Goal: Task Accomplishment & Management: Complete application form

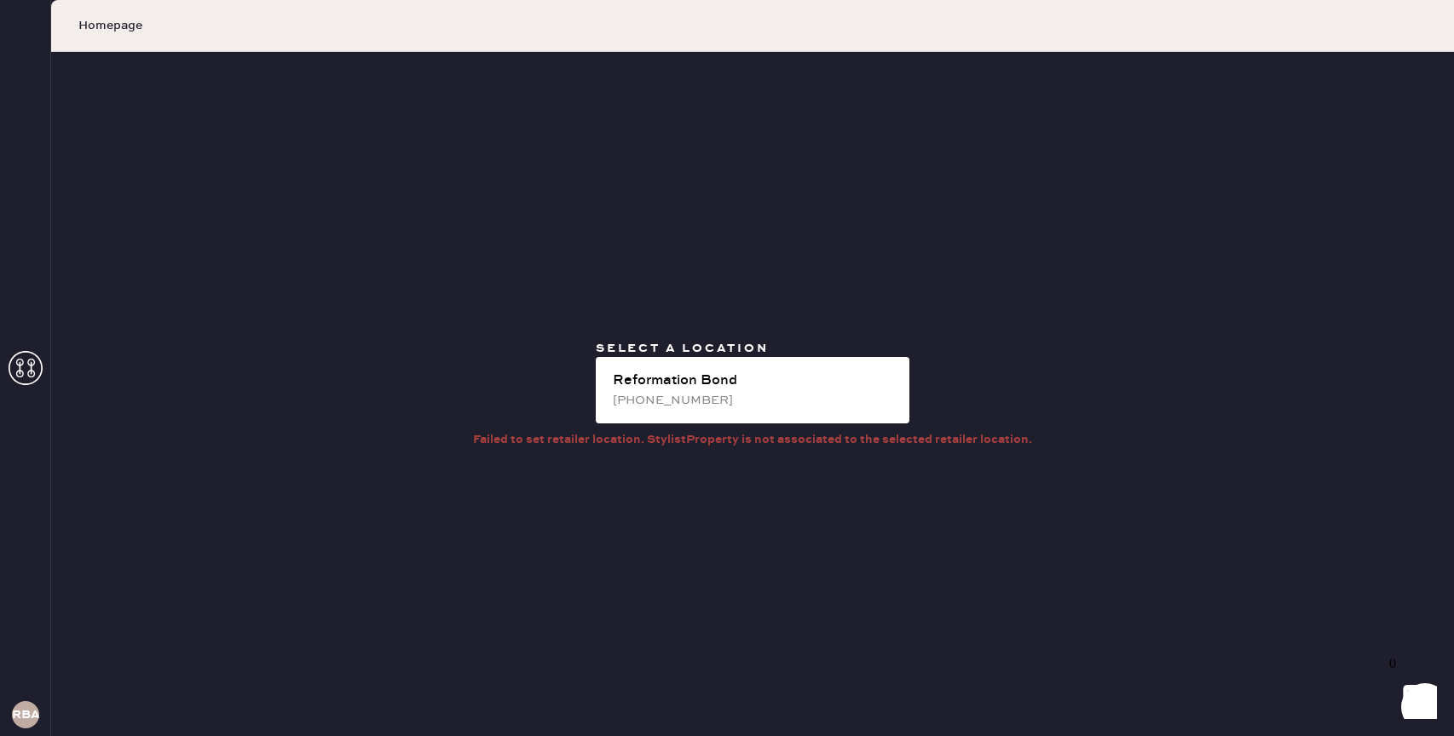
click at [730, 389] on div "Reformation Bond" at bounding box center [754, 381] width 283 height 20
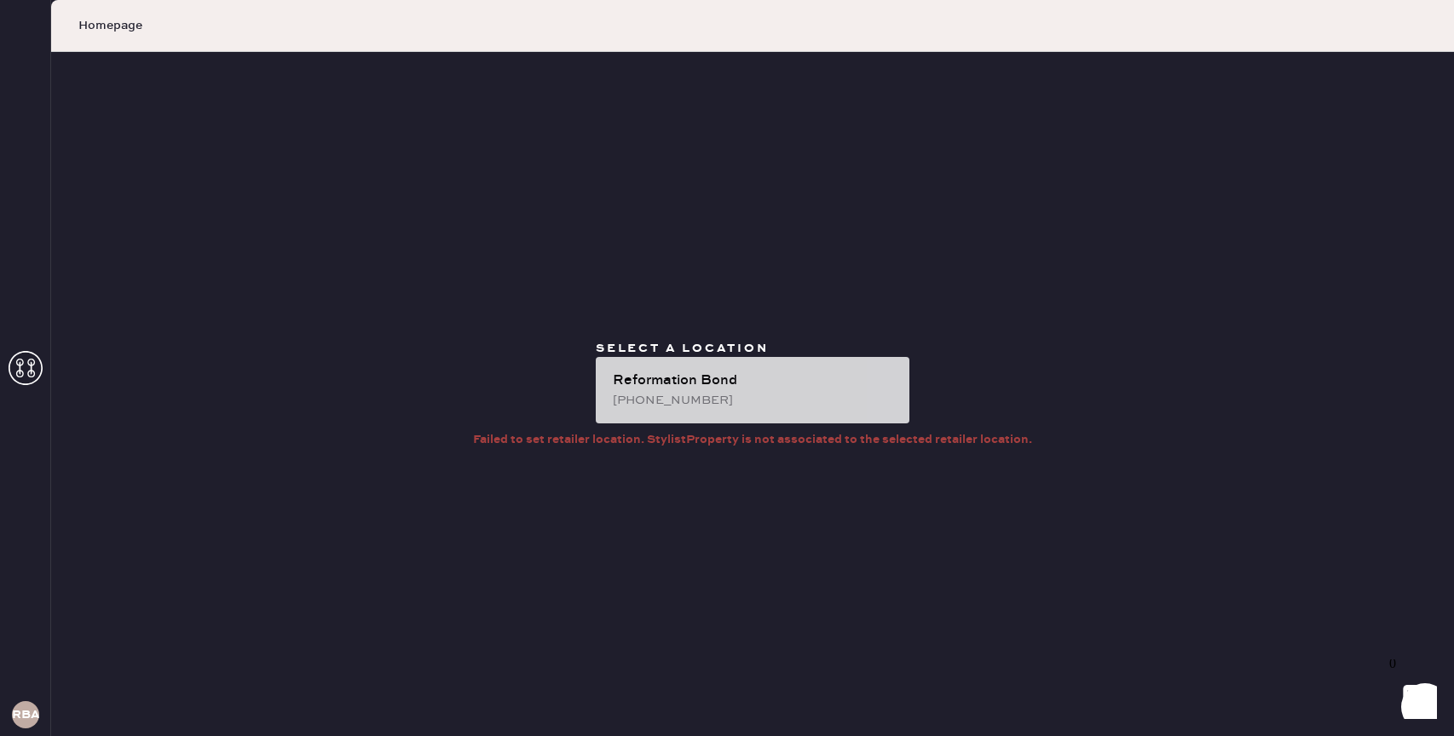
click at [641, 367] on div "Reformation Bond (646)-603-0834" at bounding box center [753, 390] width 314 height 66
click at [649, 386] on div "Reformation Bond" at bounding box center [754, 381] width 283 height 20
click at [659, 398] on div "(646)-603-0834" at bounding box center [754, 400] width 283 height 19
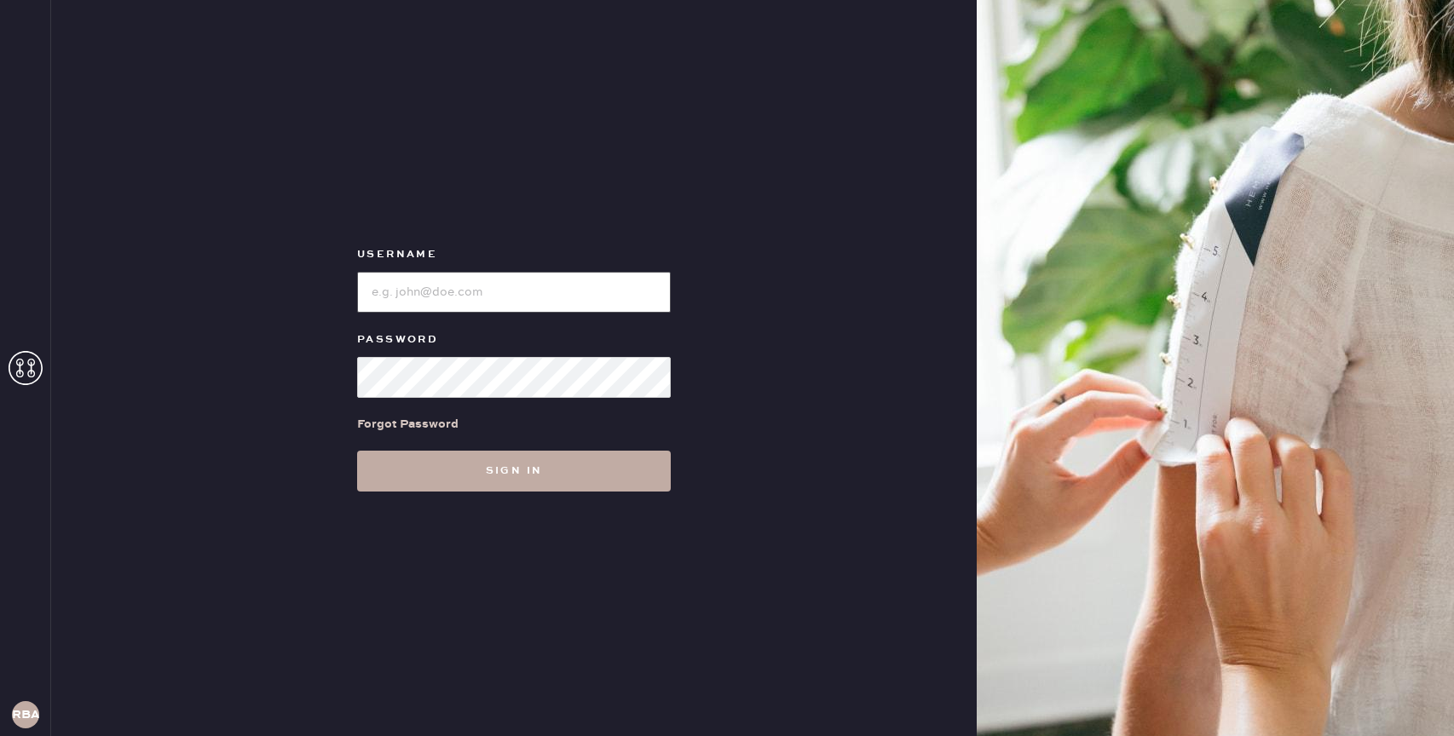
type input "reformationbond"
click at [415, 464] on button "Sign in" at bounding box center [514, 471] width 314 height 41
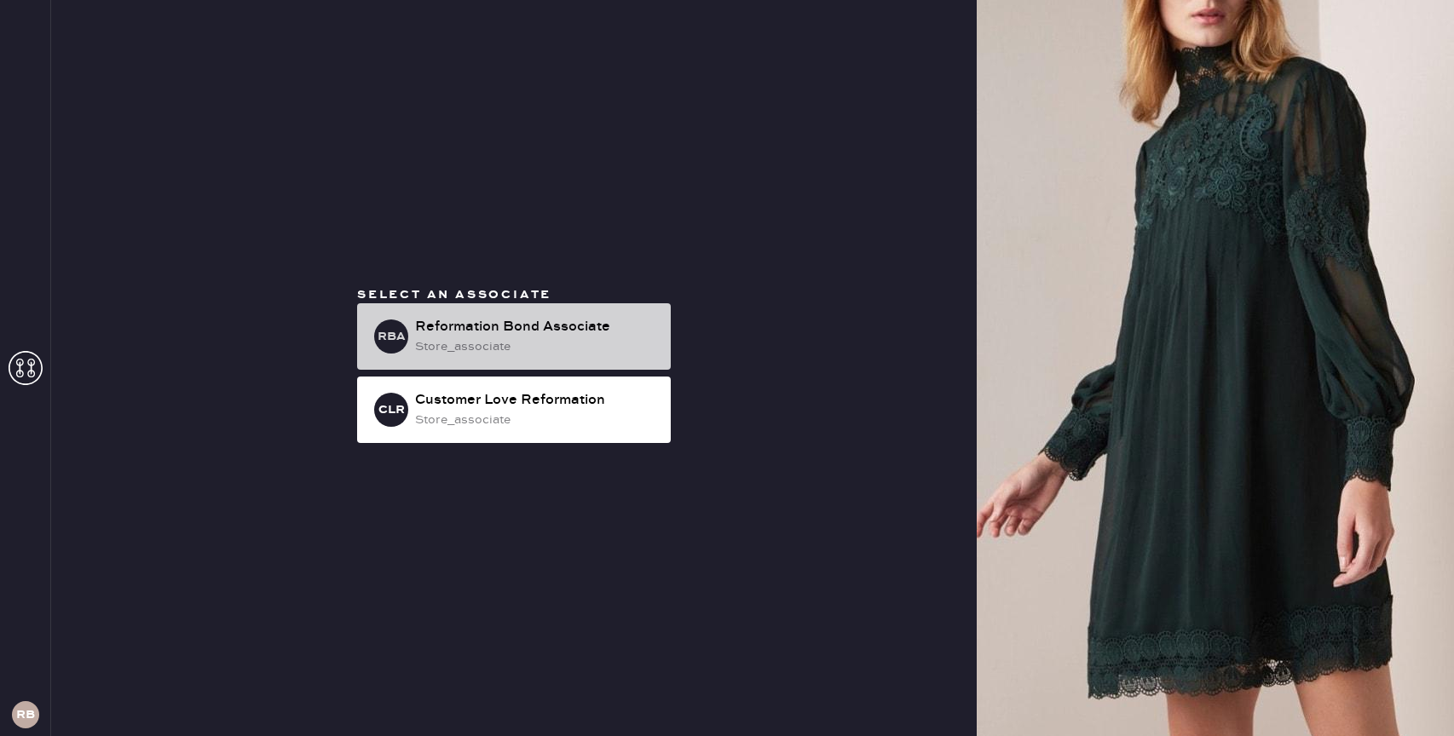
click at [457, 341] on div "store_associate" at bounding box center [536, 346] width 242 height 19
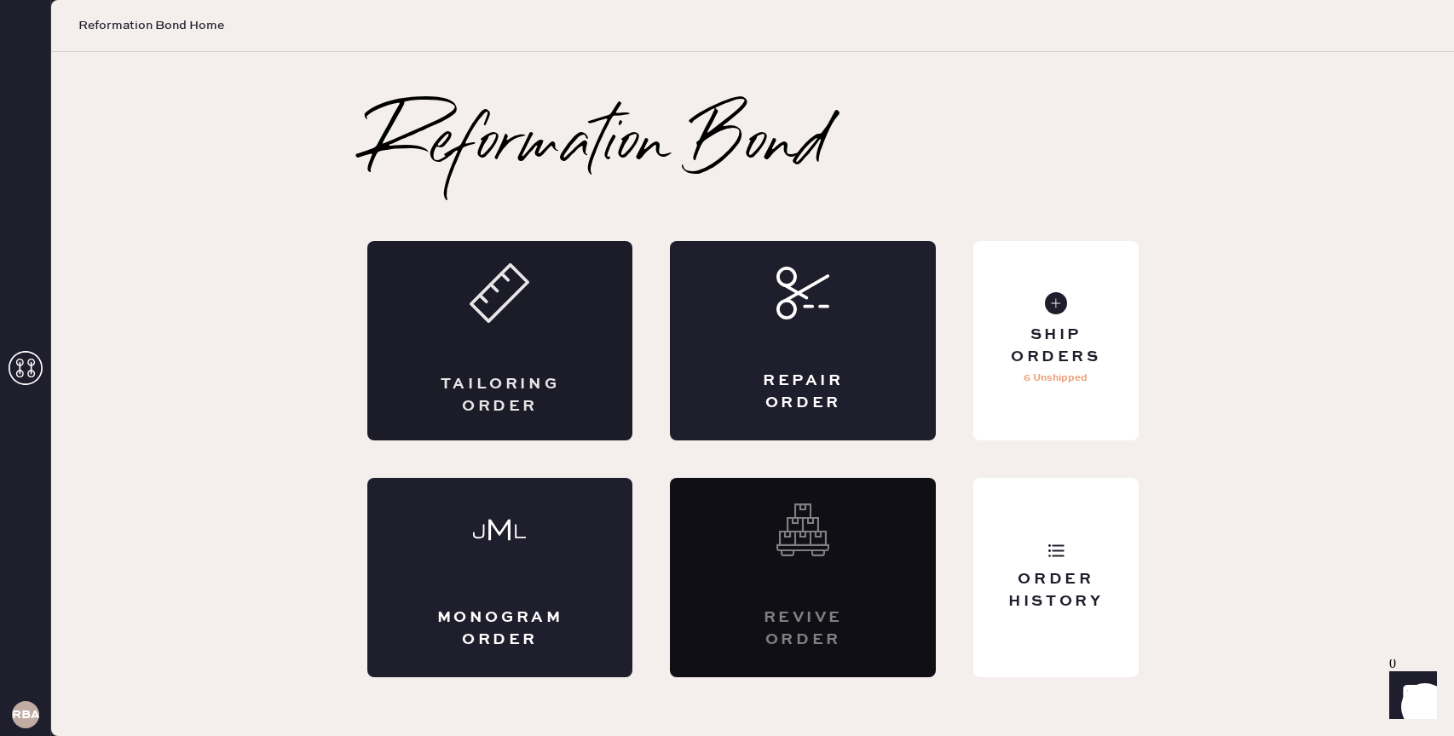
click at [540, 387] on div "Tailoring Order" at bounding box center [500, 395] width 130 height 43
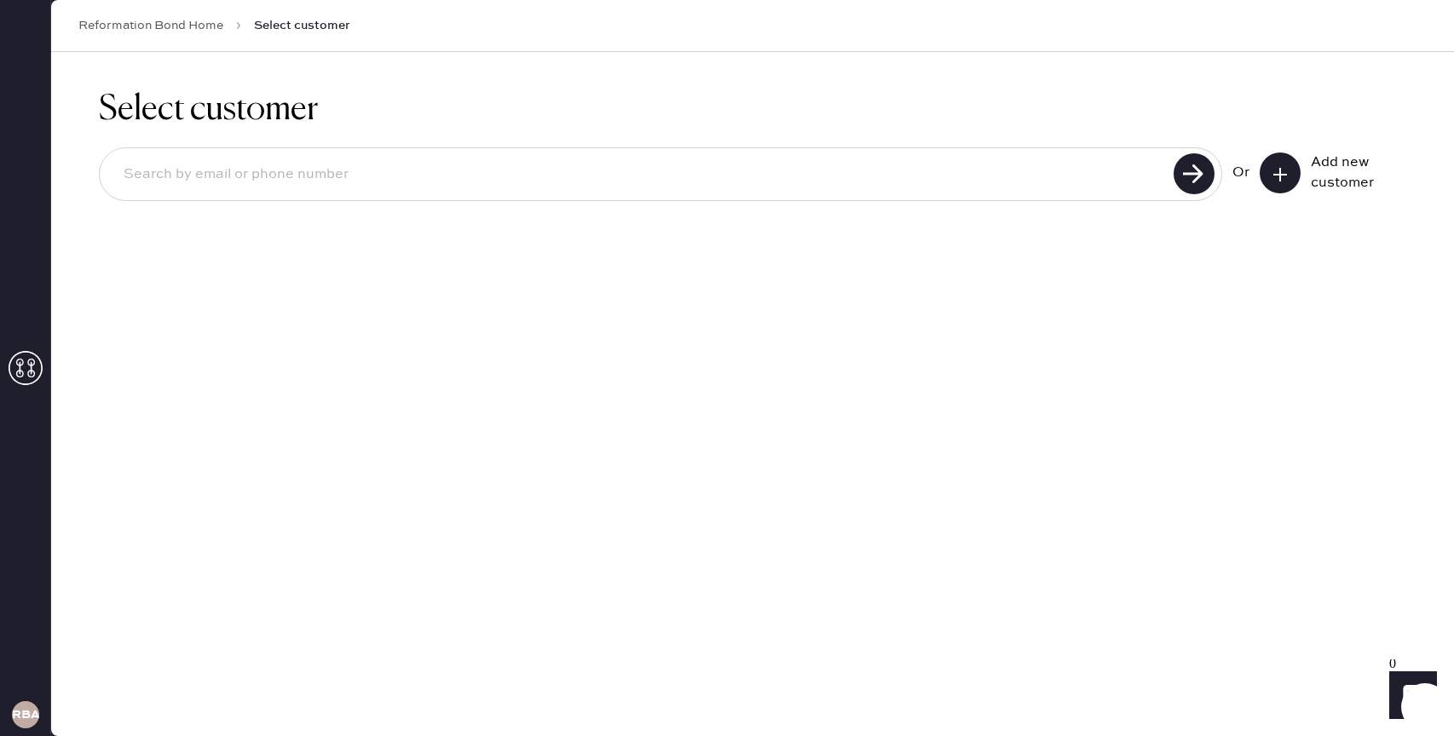
click at [1036, 179] on input at bounding box center [639, 174] width 1058 height 39
type input "[EMAIL_ADDRESS][DOMAIN_NAME]"
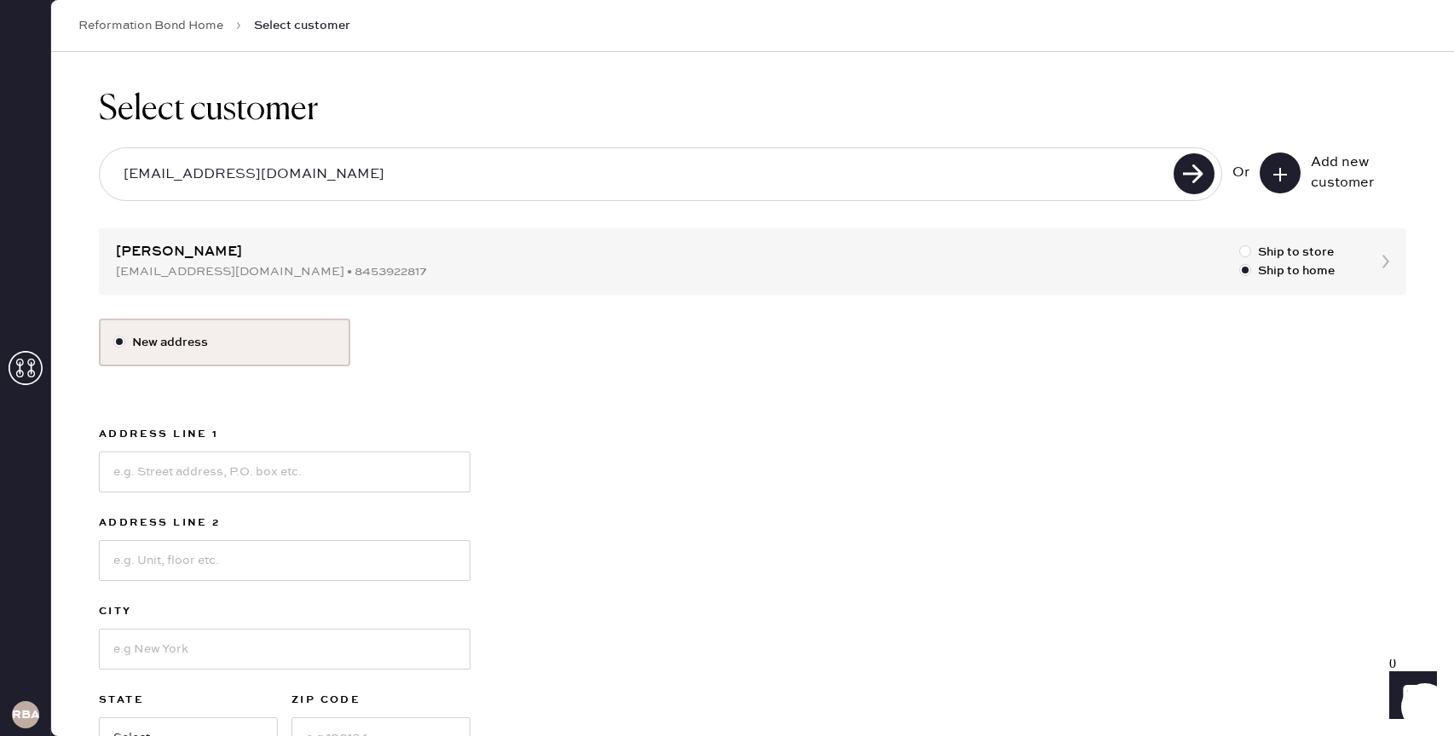
click at [282, 258] on div "Select customer [EMAIL_ADDRESS][DOMAIN_NAME] Or Add new customer [PERSON_NAME] …" at bounding box center [752, 454] width 1402 height 805
click at [1355, 261] on div "Select customer [EMAIL_ADDRESS][DOMAIN_NAME] Or Add new customer [PERSON_NAME] …" at bounding box center [752, 454] width 1402 height 805
click at [1381, 263] on div "Select customer [EMAIL_ADDRESS][DOMAIN_NAME] Or Add new customer [PERSON_NAME] …" at bounding box center [752, 454] width 1402 height 805
click at [1390, 258] on div "Select customer [EMAIL_ADDRESS][DOMAIN_NAME] Or Add new customer [PERSON_NAME] …" at bounding box center [752, 454] width 1402 height 805
click at [263, 274] on div "Select customer [EMAIL_ADDRESS][DOMAIN_NAME] Or Add new customer [PERSON_NAME] …" at bounding box center [752, 454] width 1402 height 805
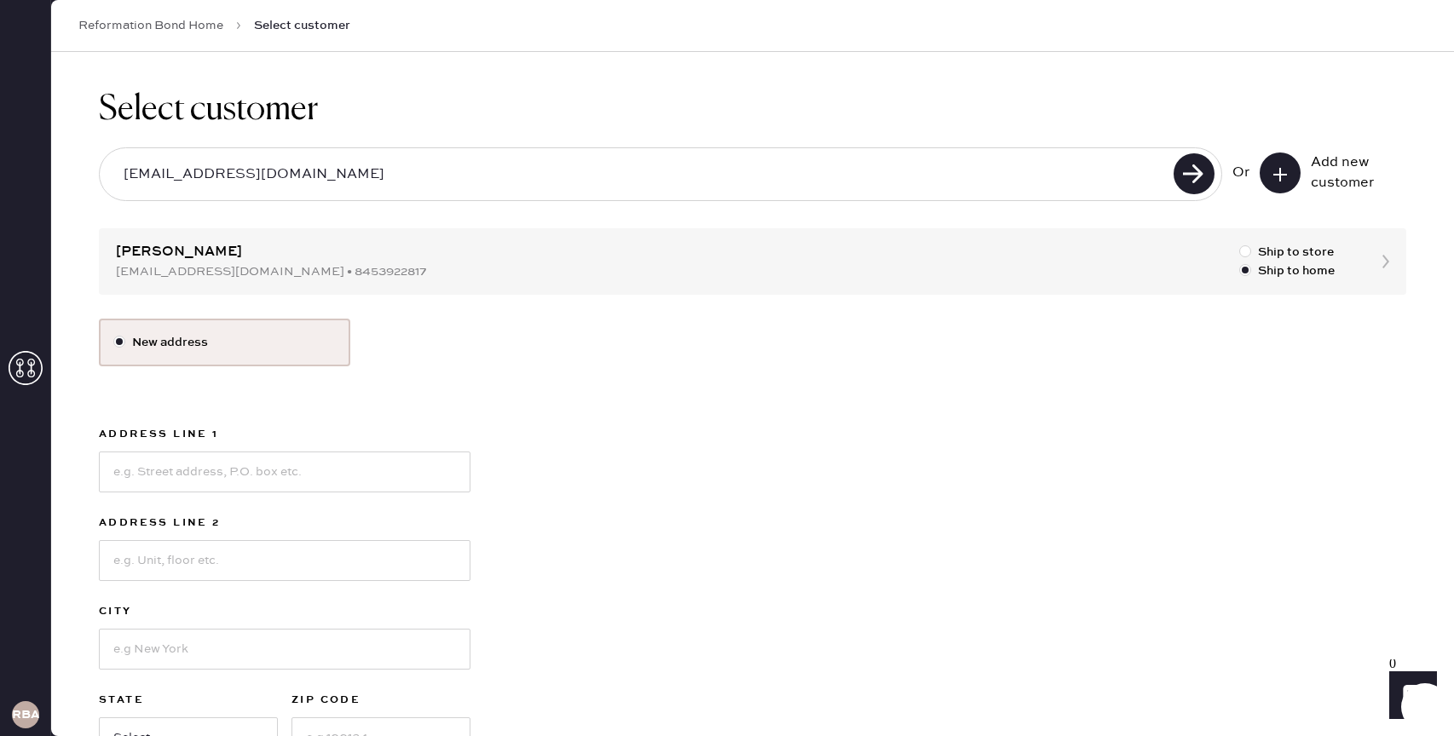
click at [233, 333] on label "New address" at bounding box center [224, 342] width 222 height 19
click at [114, 333] on input "New address" at bounding box center [113, 333] width 1 height 1
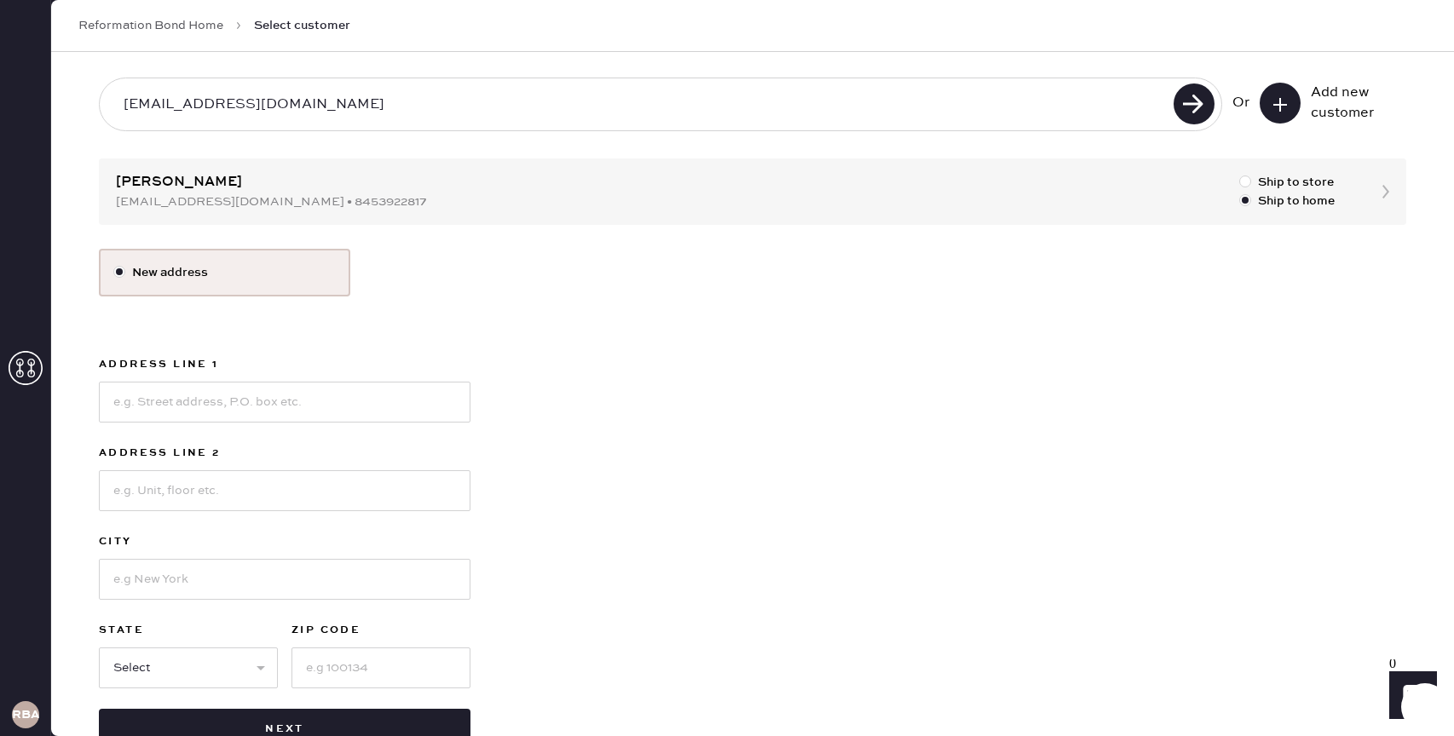
scroll to position [76, 0]
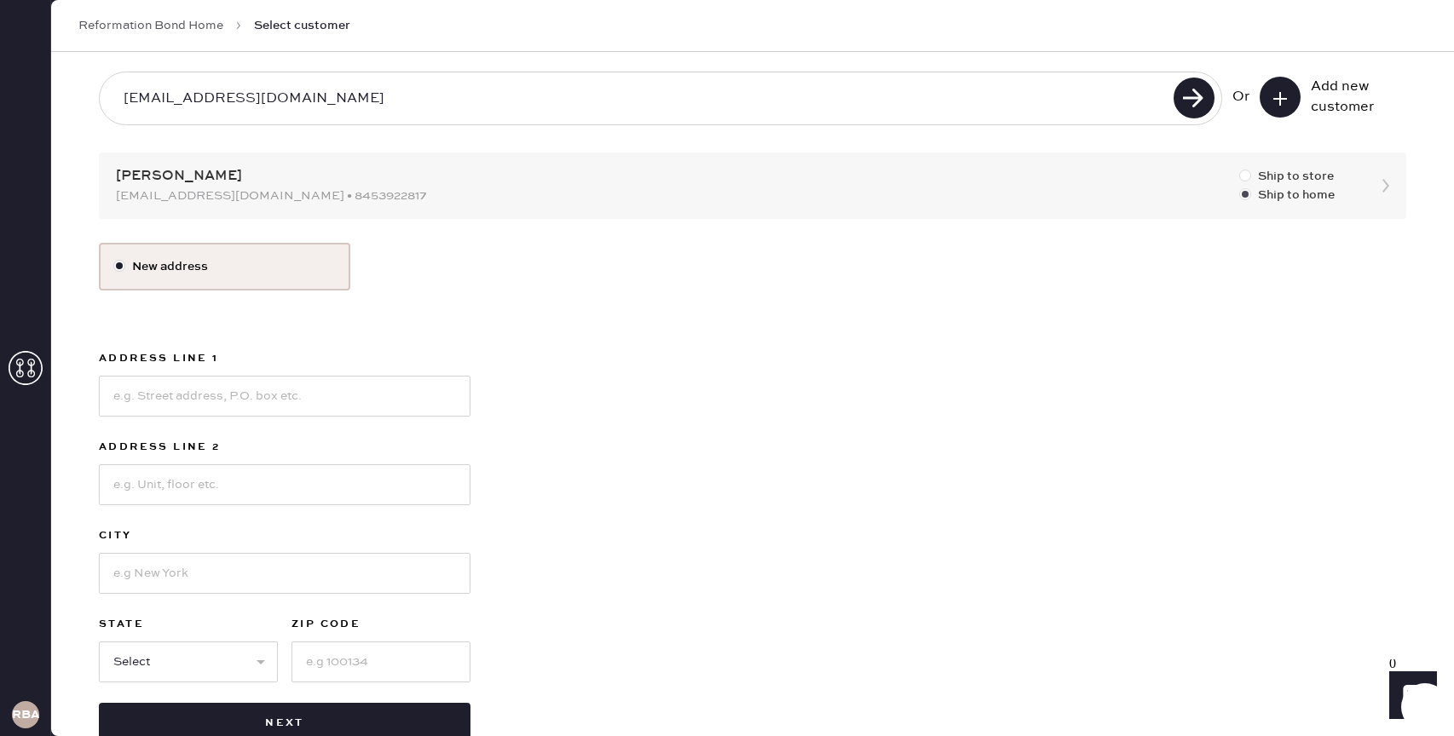
click at [1265, 174] on label "Ship to store" at bounding box center [1286, 176] width 95 height 19
click at [1240, 168] on input "Ship to store" at bounding box center [1239, 167] width 1 height 1
radio input "true"
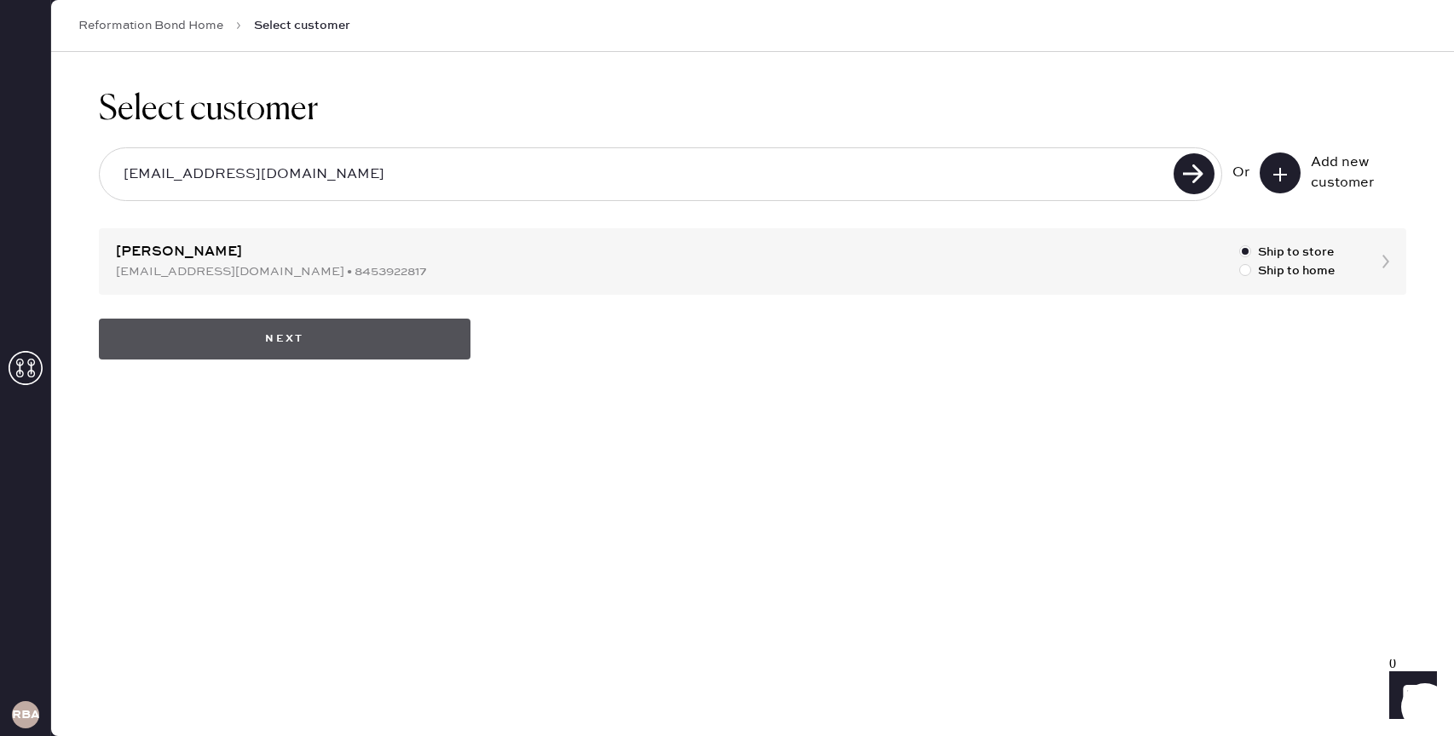
click at [309, 333] on button "Next" at bounding box center [284, 339] width 371 height 41
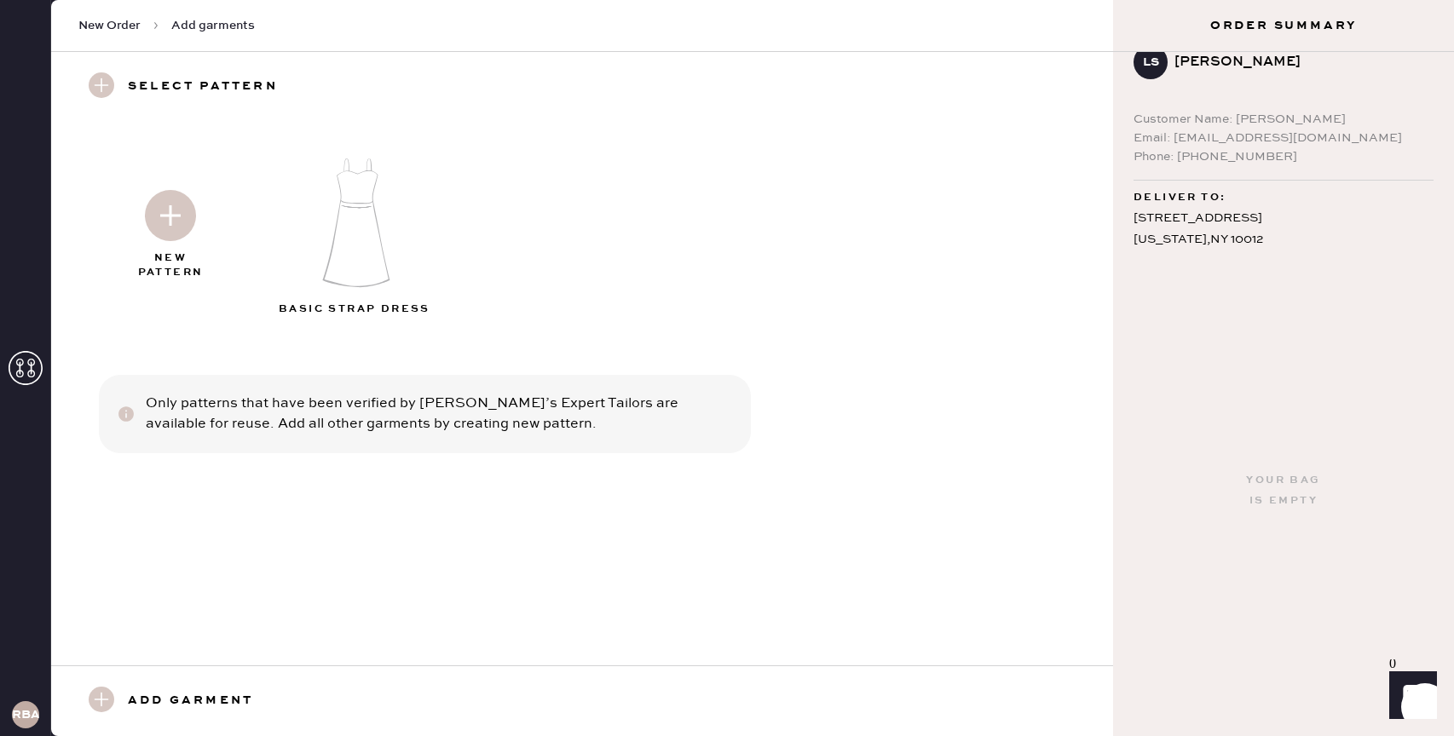
scroll to position [45, 0]
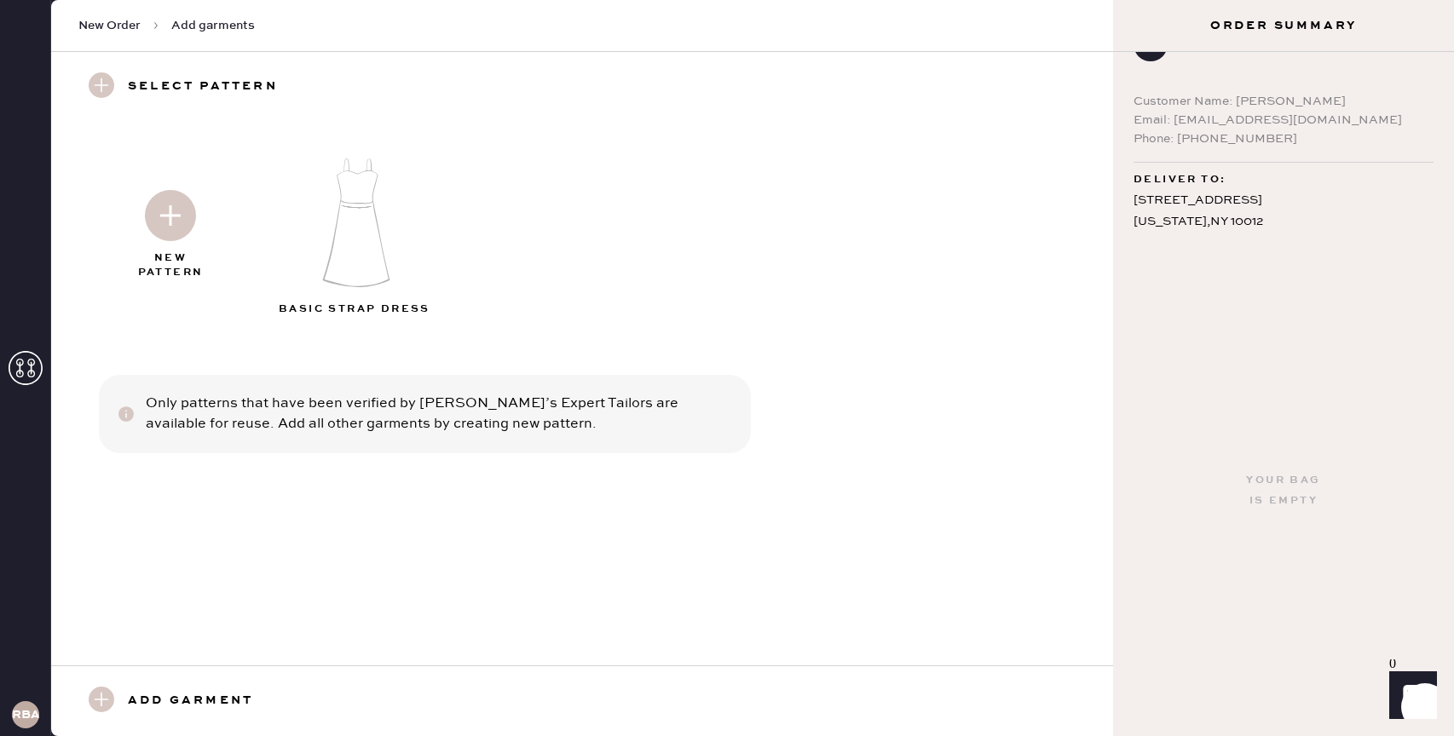
click at [163, 228] on img at bounding box center [170, 215] width 51 height 51
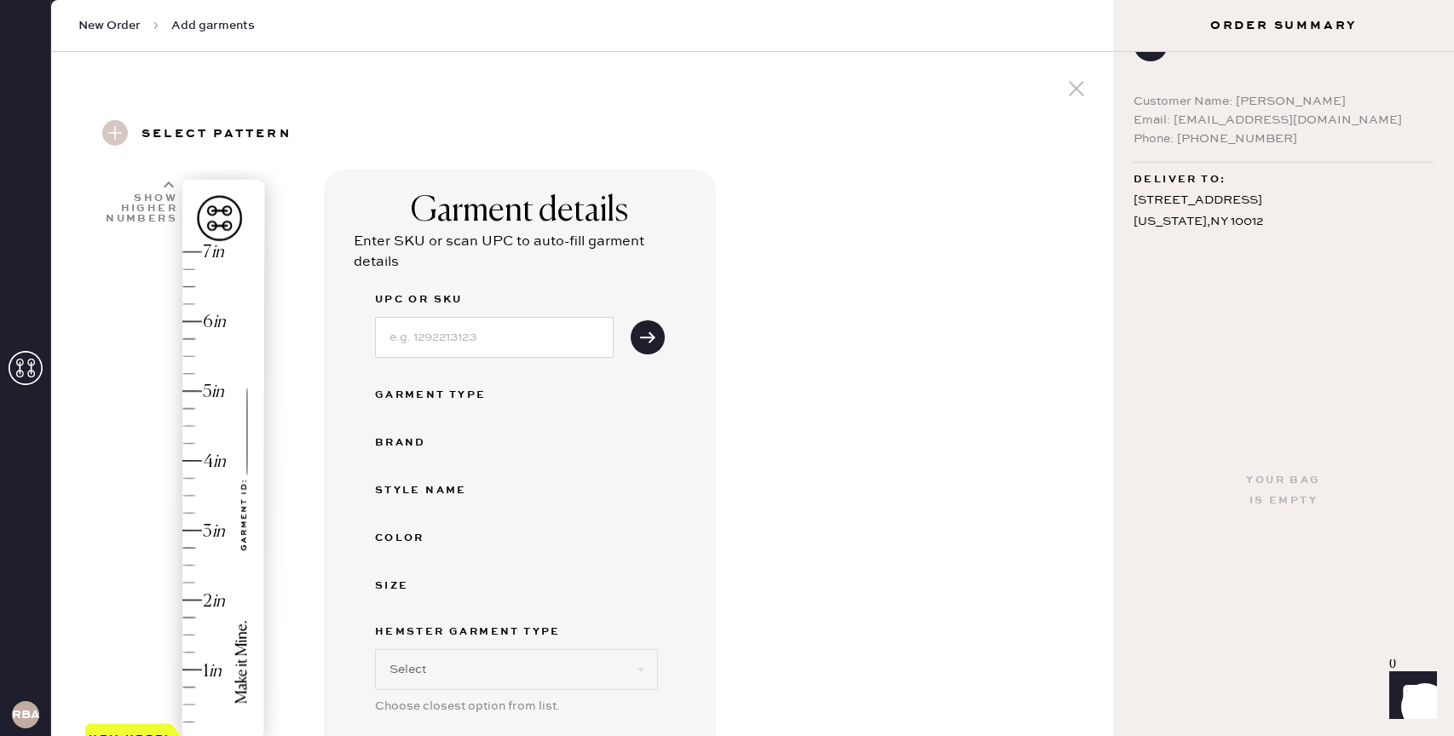
scroll to position [503, 0]
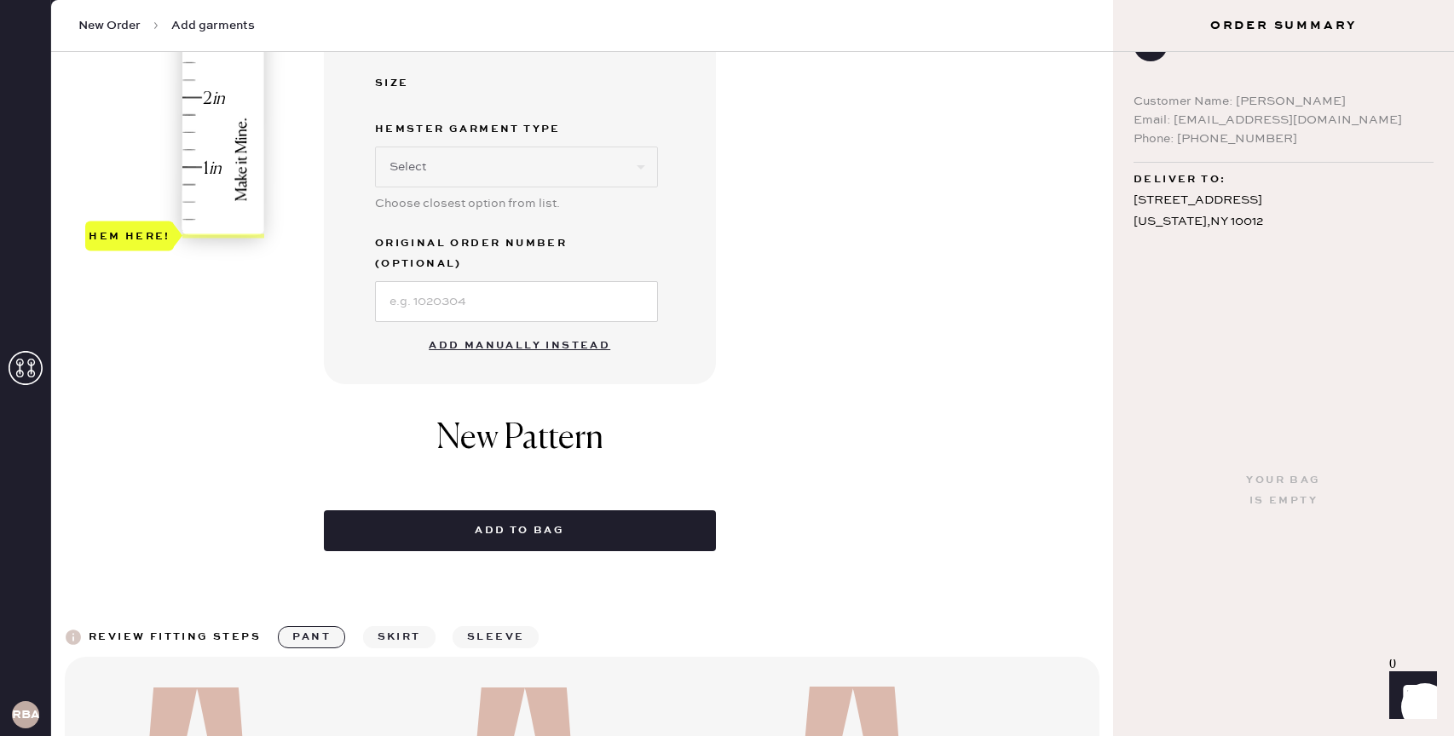
click at [490, 329] on button "Add manually instead" at bounding box center [519, 346] width 202 height 34
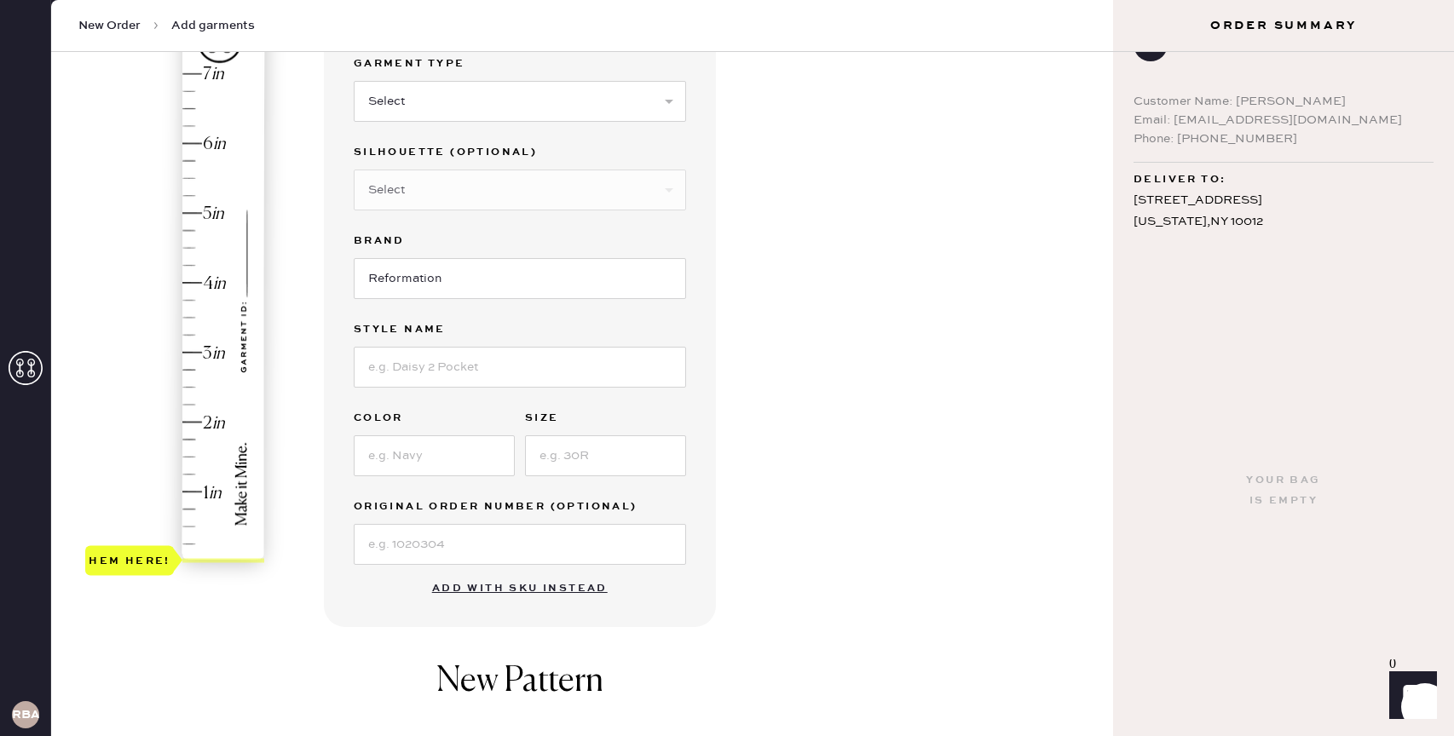
scroll to position [180, 0]
click at [494, 117] on select "Select Basic Skirt Jeans Leggings Pants Shorts Basic Sleeved Dress Basic Sleeve…" at bounding box center [520, 99] width 332 height 41
select select "2"
click at [354, 79] on select "Select Basic Skirt Jeans Leggings Pants Shorts Basic Sleeved Dress Basic Sleeve…" at bounding box center [520, 99] width 332 height 41
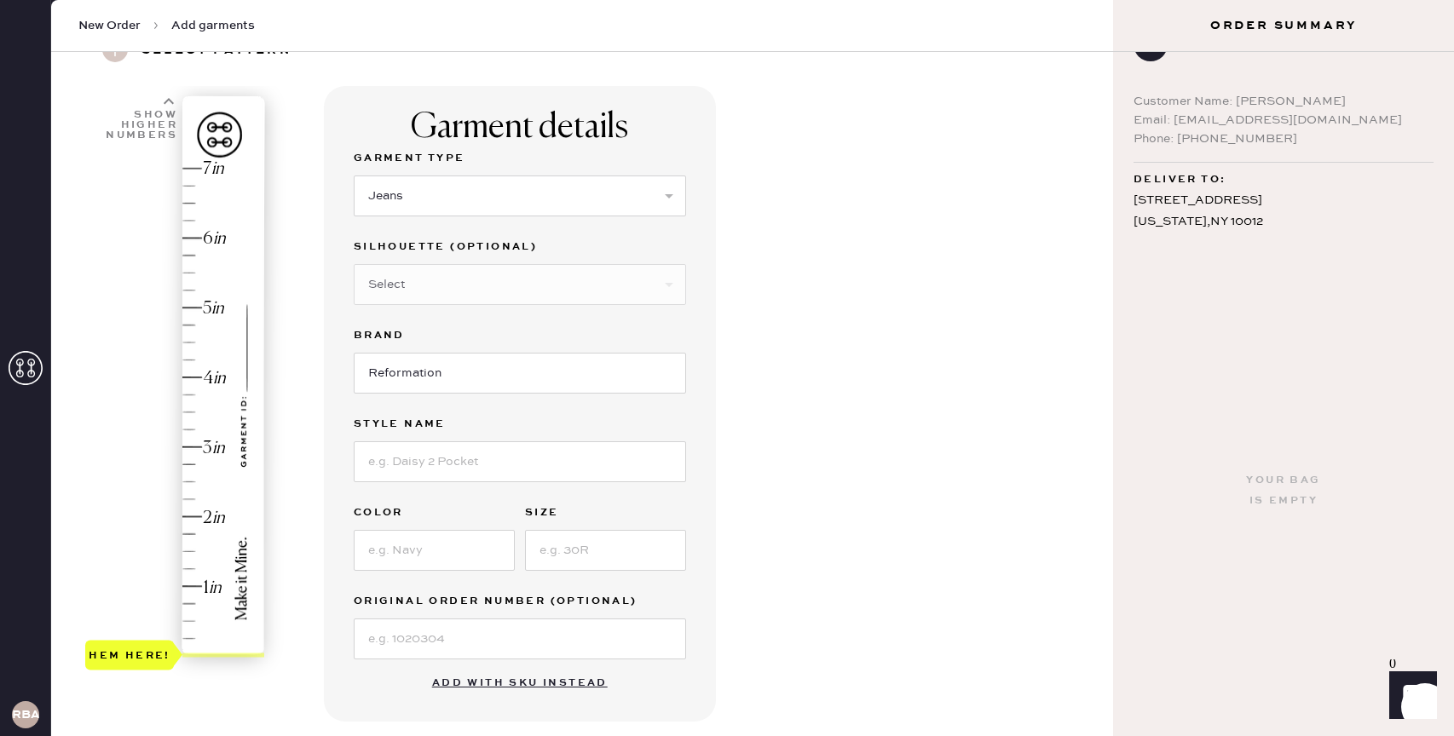
scroll to position [89, 0]
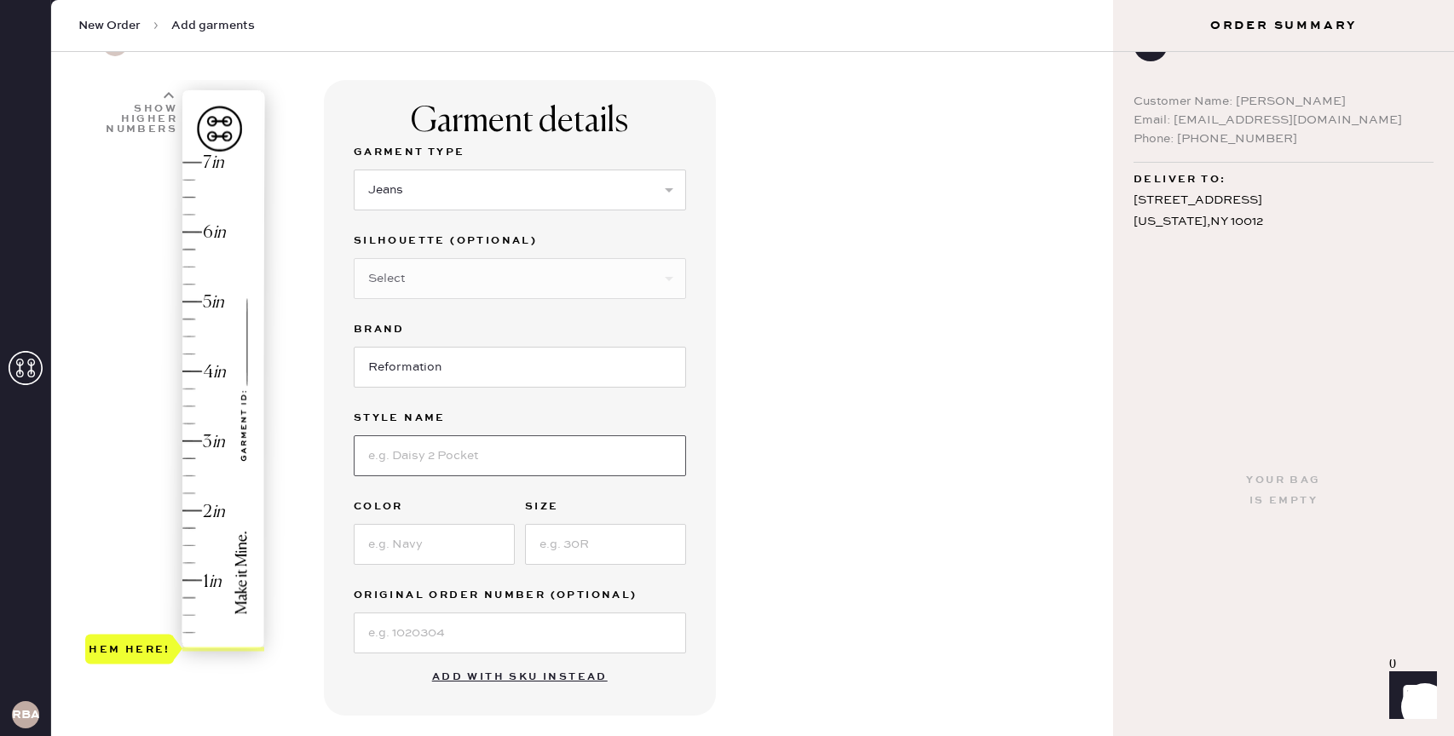
click at [430, 446] on input at bounding box center [520, 455] width 332 height 41
type input "[PERSON_NAME] High Rise Slouchy Wide Leg"
click at [454, 552] on input at bounding box center [434, 544] width 161 height 41
type input "[PERSON_NAME]"
type input "25"
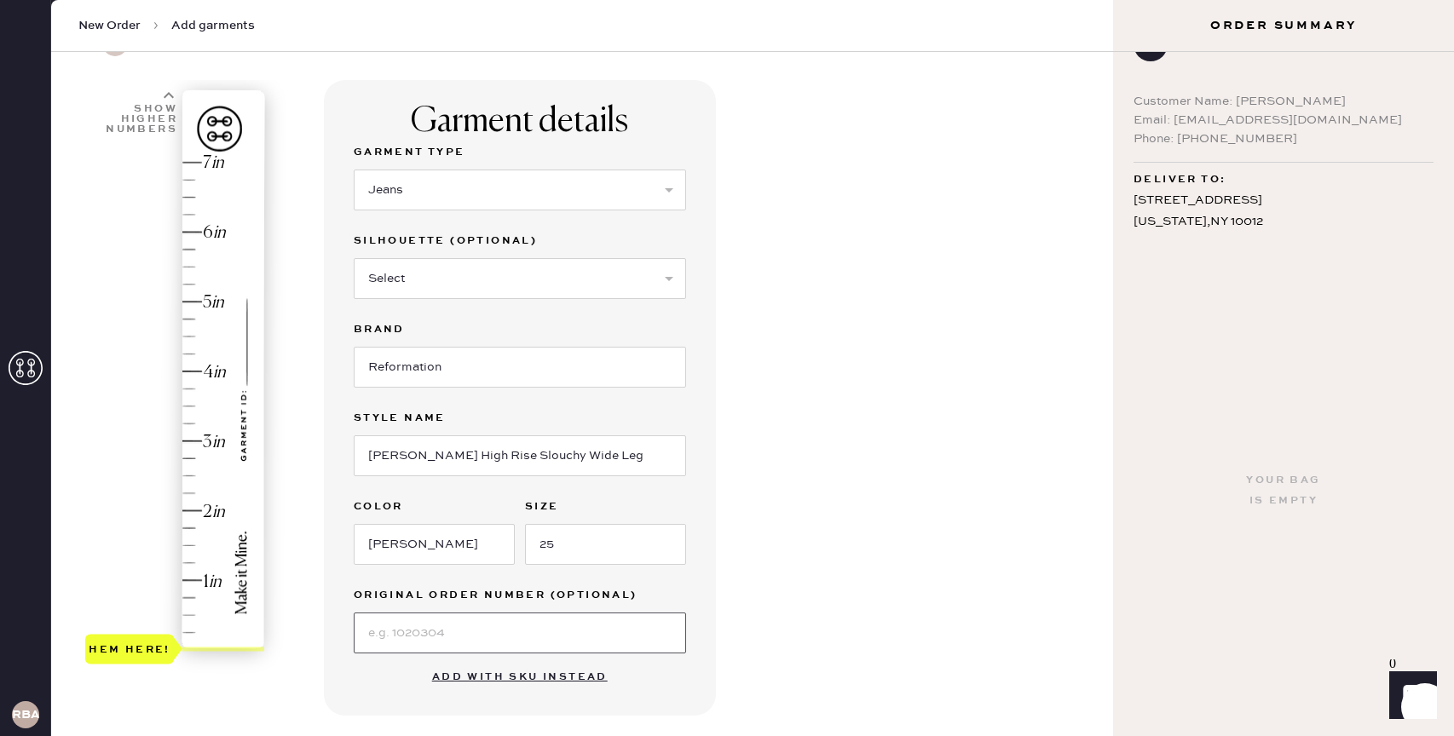
click at [423, 620] on input at bounding box center [520, 633] width 332 height 41
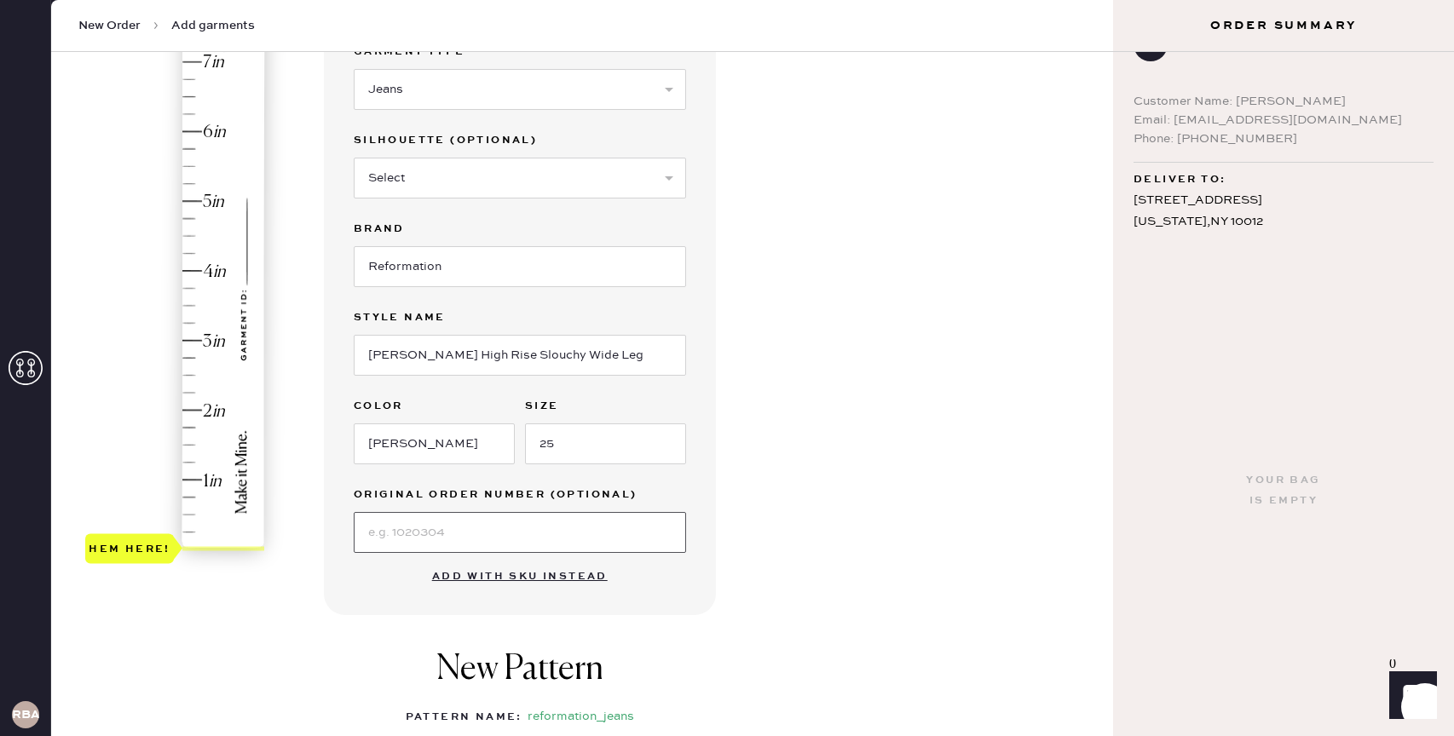
scroll to position [192, 0]
click at [345, 585] on div "Garment details Garment Type Select Basic Skirt Jeans Leggings Pants Shorts Bas…" at bounding box center [520, 296] width 392 height 636
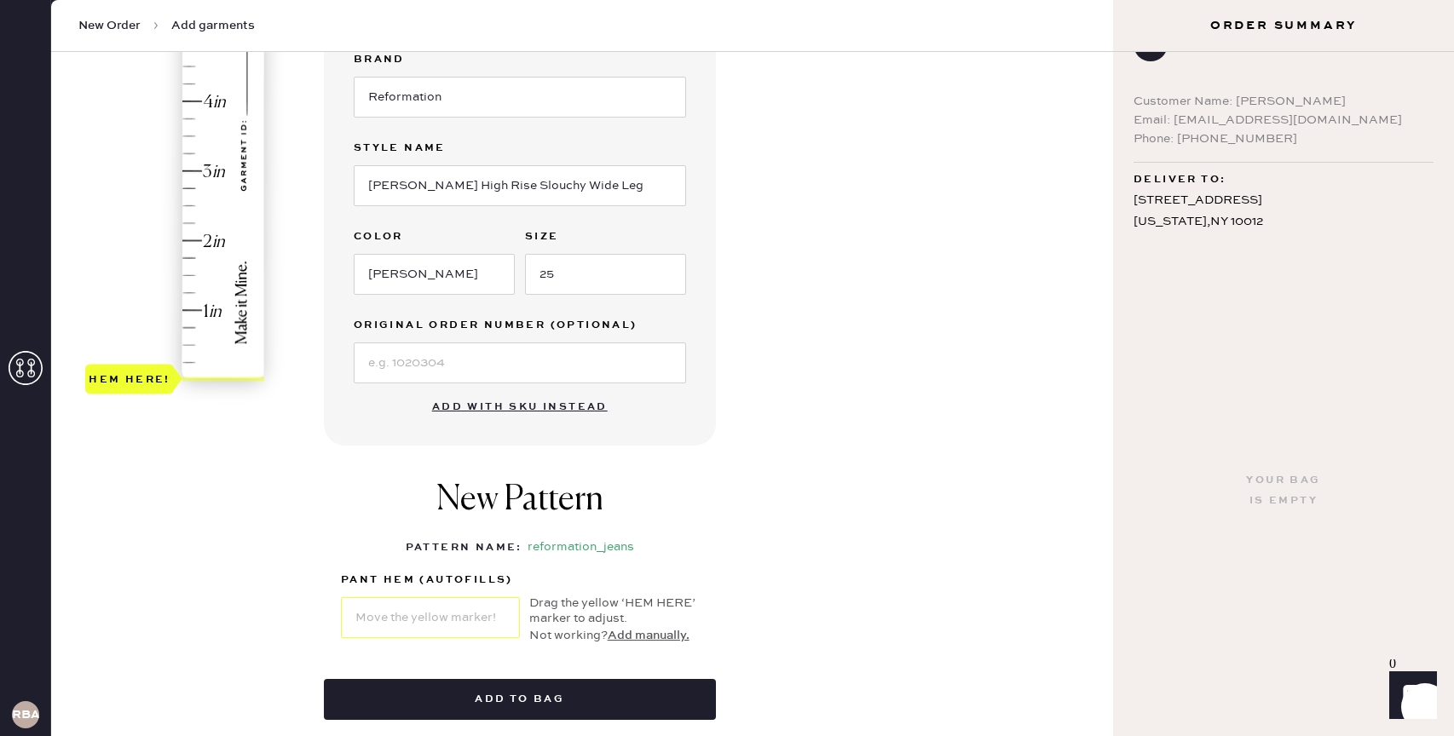
scroll to position [171, 0]
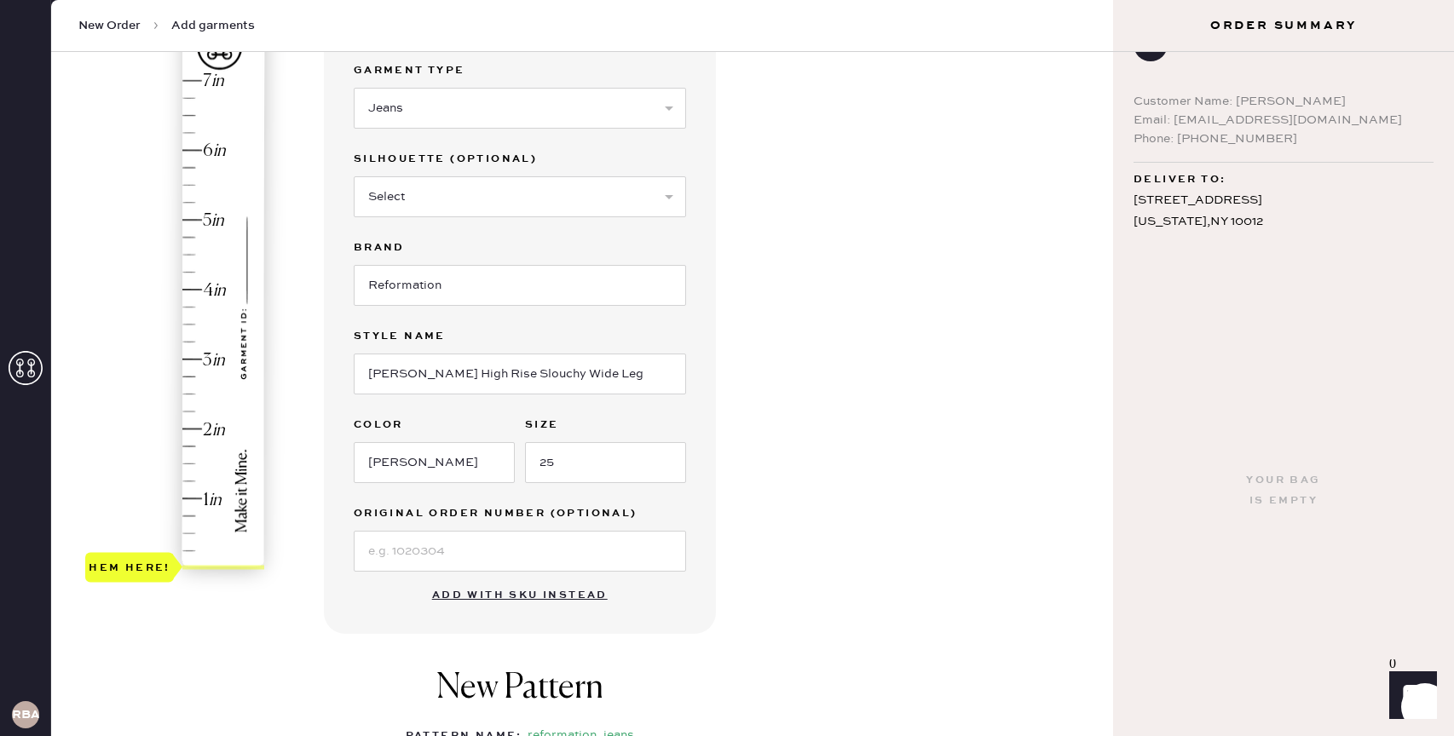
type input "1"
click at [188, 498] on div "Hem here!" at bounding box center [175, 324] width 181 height 503
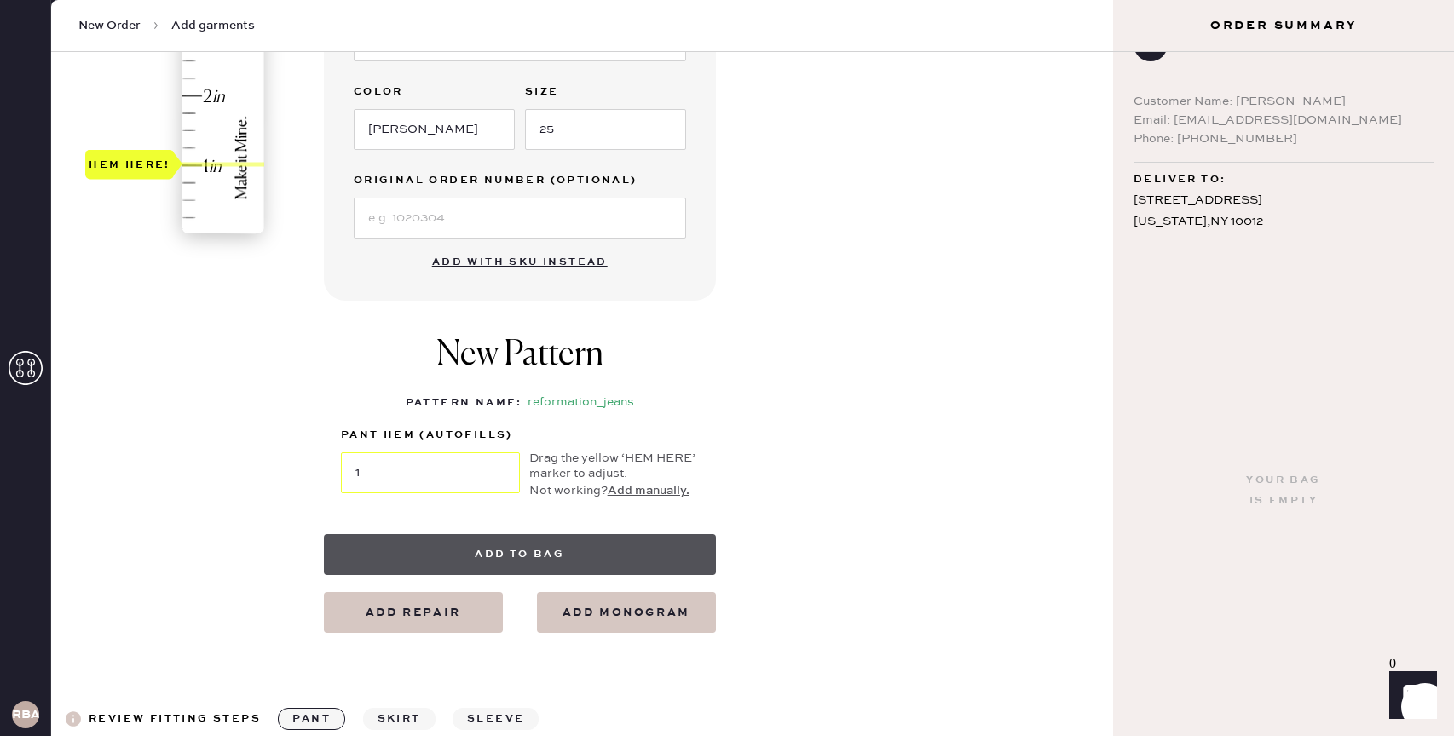
scroll to position [518, 0]
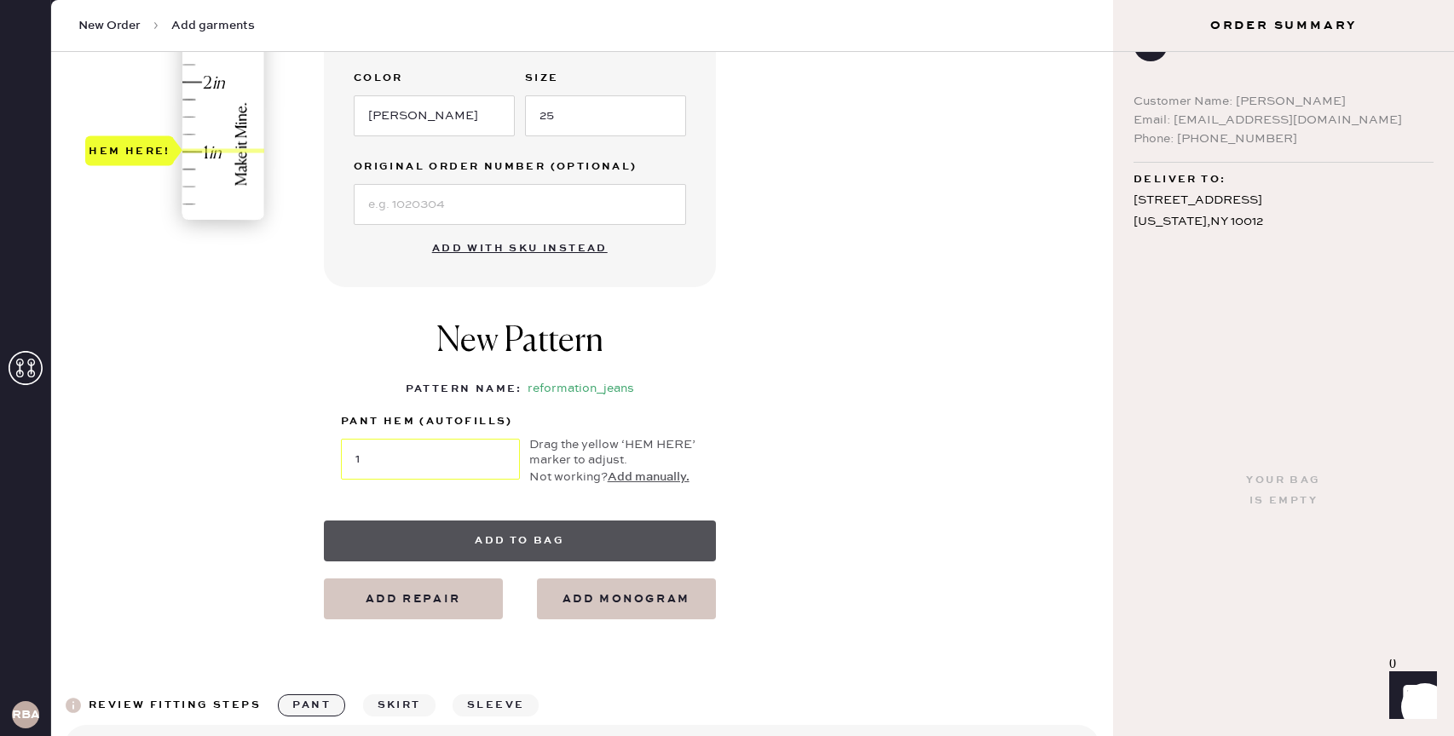
click at [441, 526] on button "Add to bag" at bounding box center [520, 541] width 392 height 41
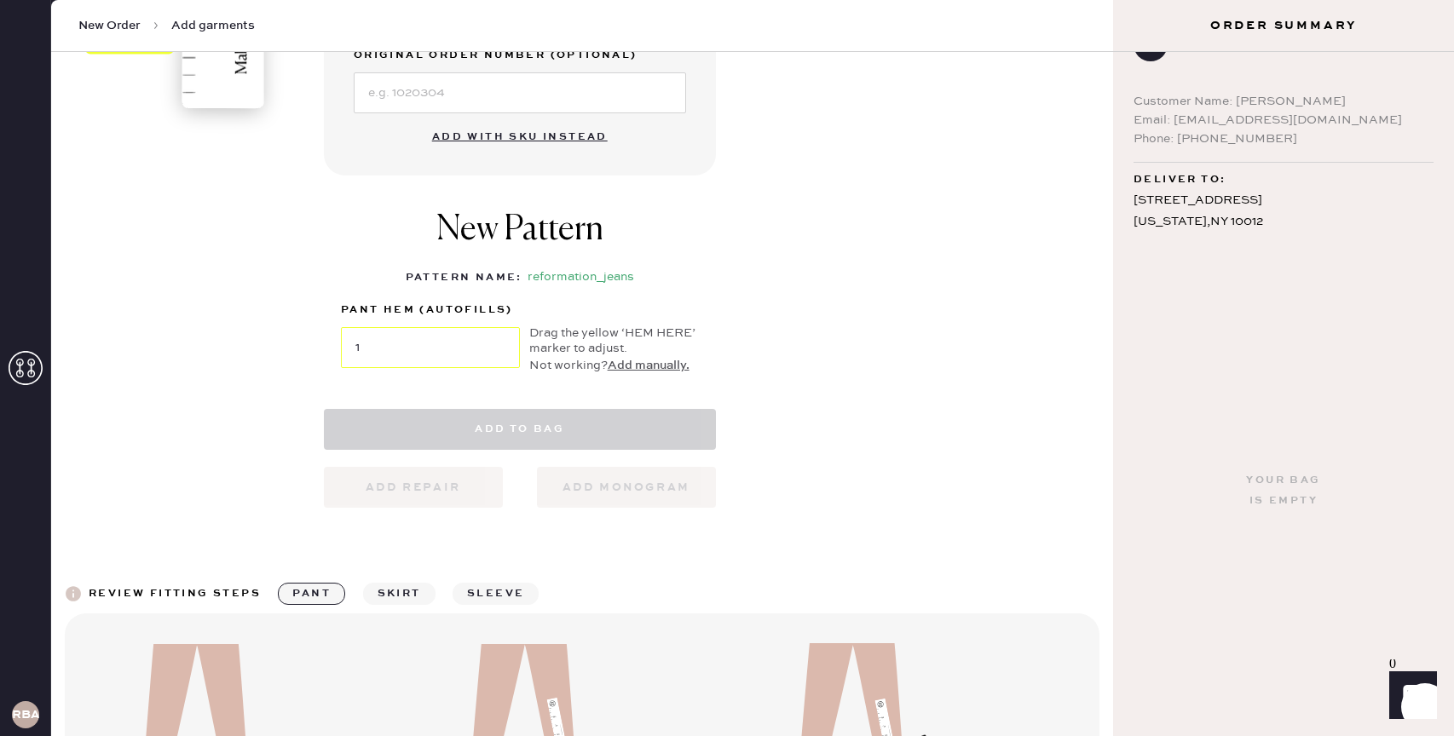
scroll to position [636, 0]
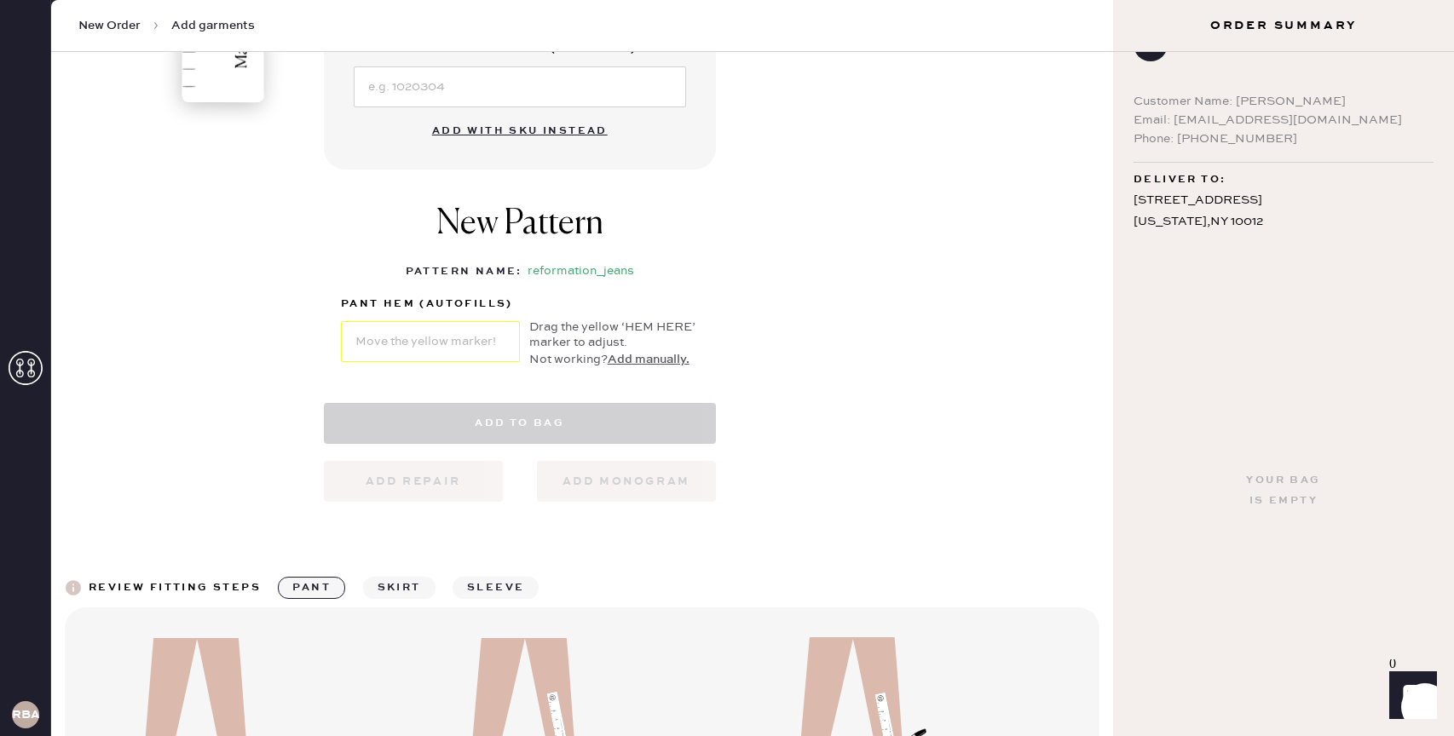
select select "2"
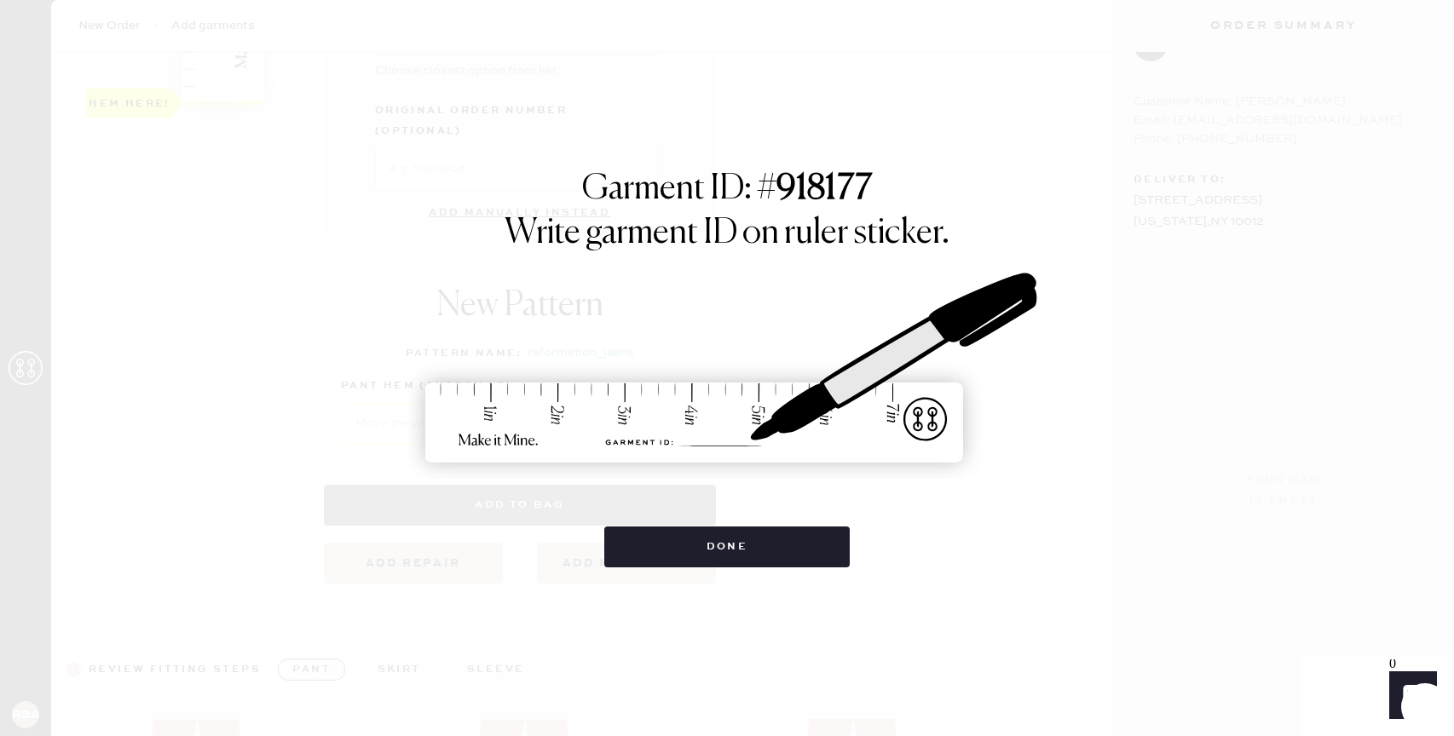
scroll to position [0, 0]
click at [644, 538] on button "Done" at bounding box center [727, 547] width 246 height 41
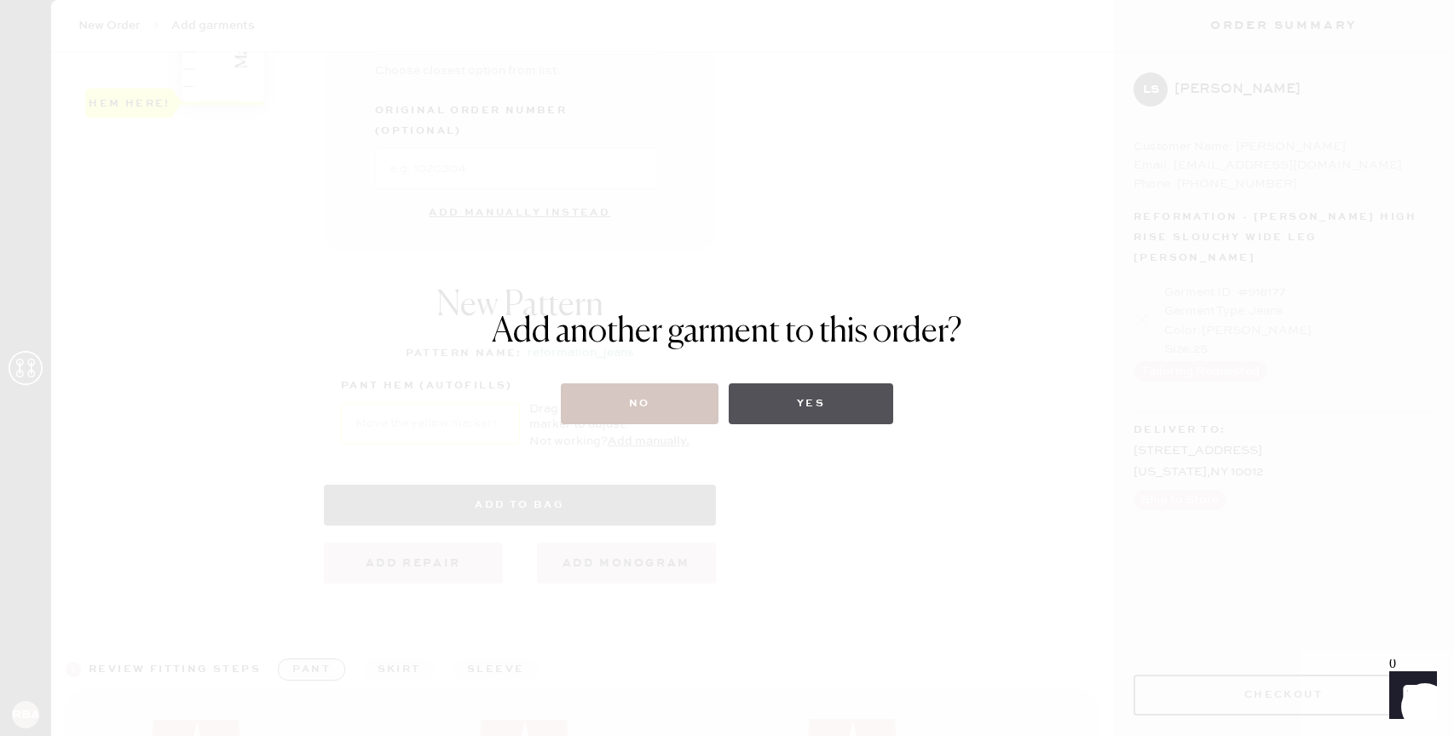
click at [761, 415] on button "Yes" at bounding box center [811, 403] width 164 height 41
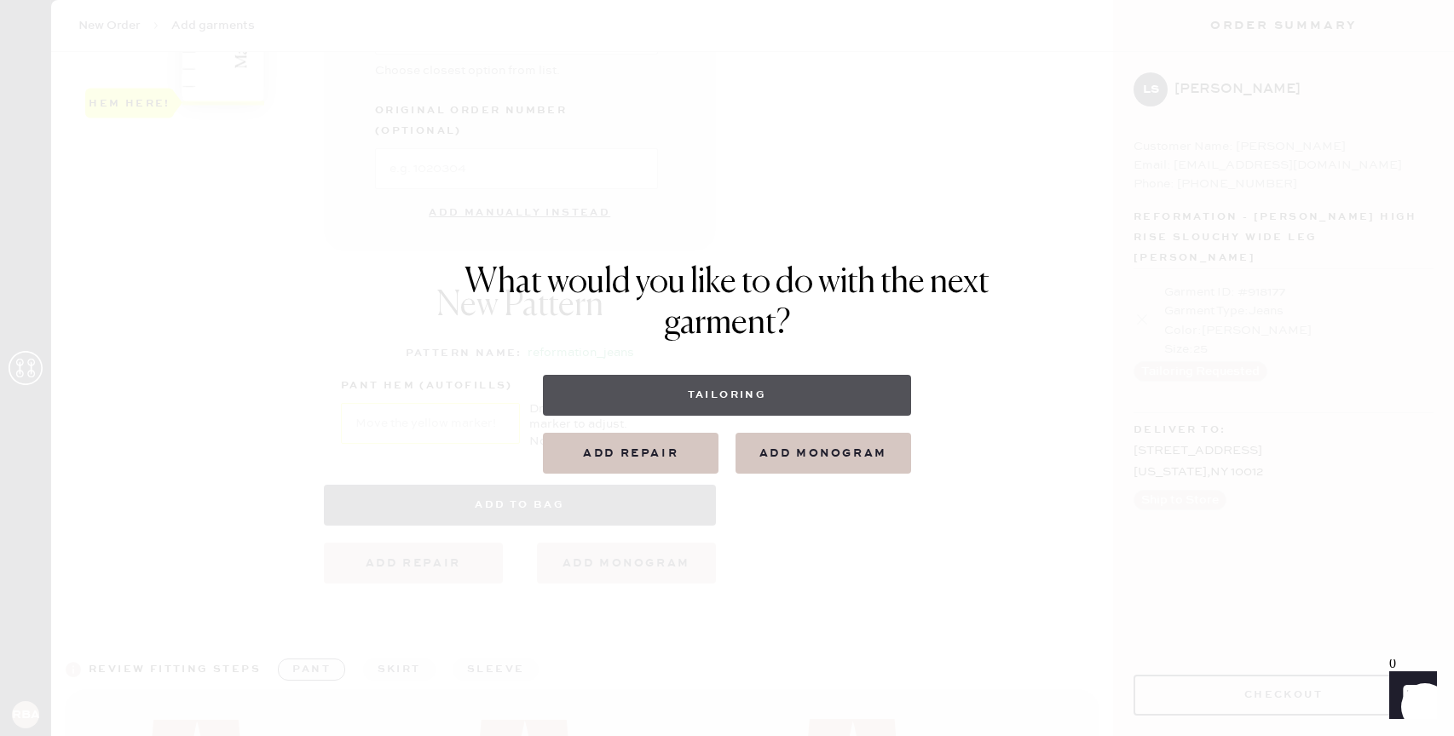
click at [754, 396] on button "Tailoring" at bounding box center [726, 395] width 367 height 41
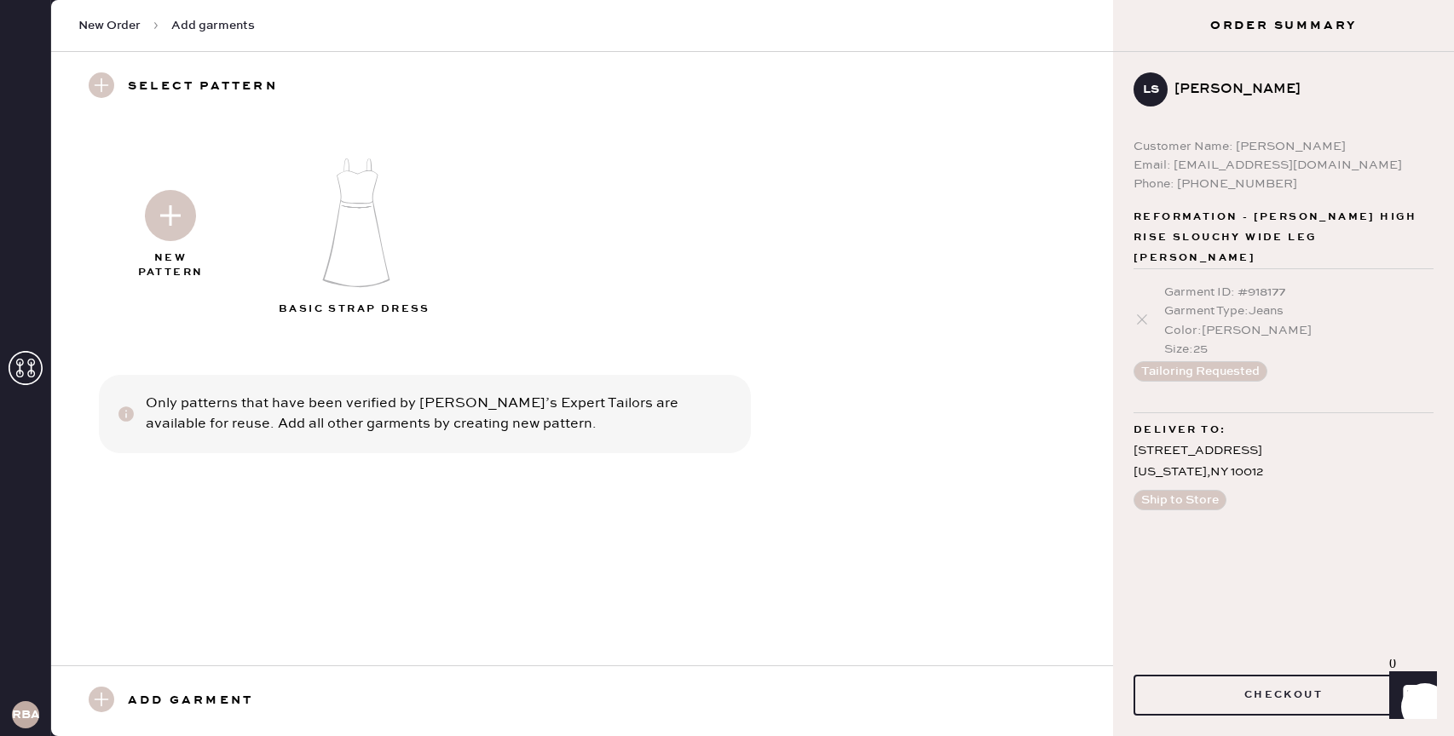
click at [164, 227] on img at bounding box center [170, 215] width 51 height 51
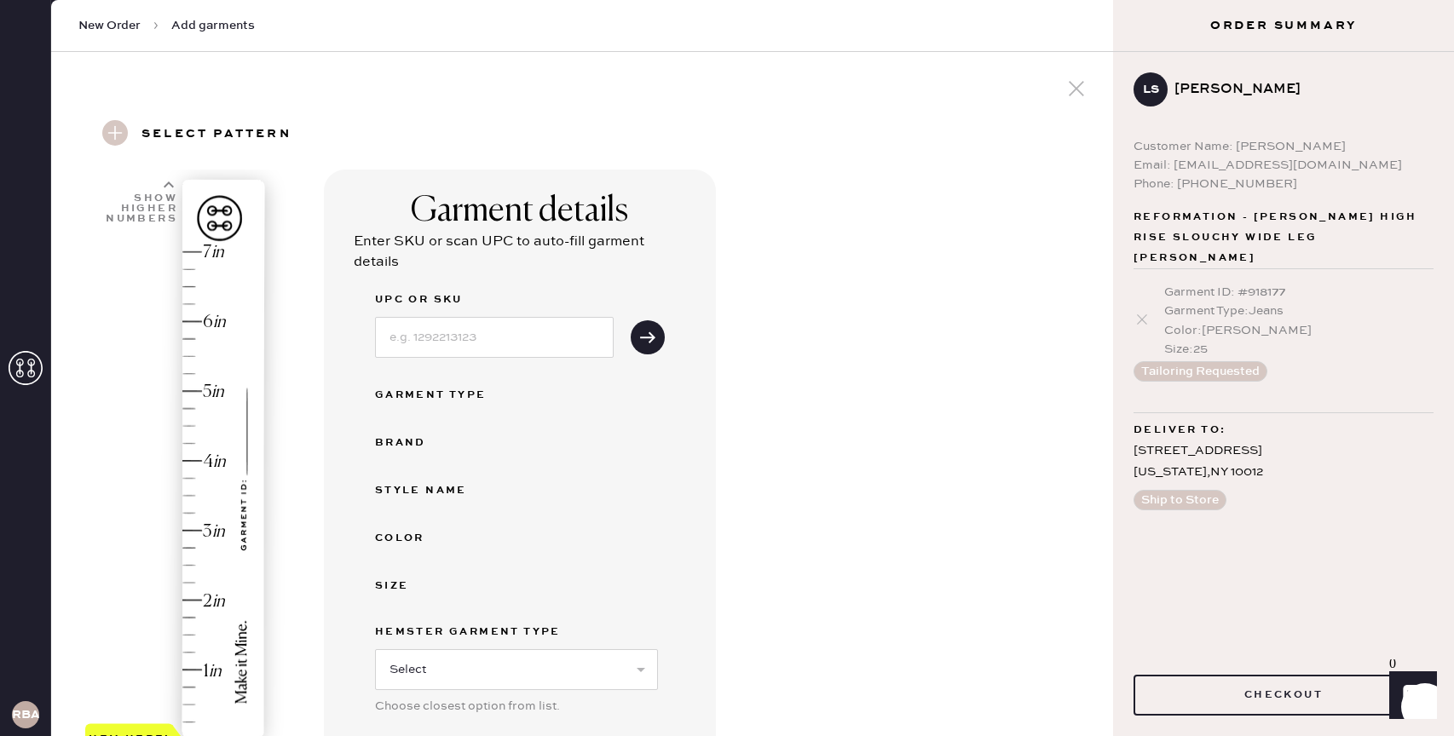
scroll to position [584, 0]
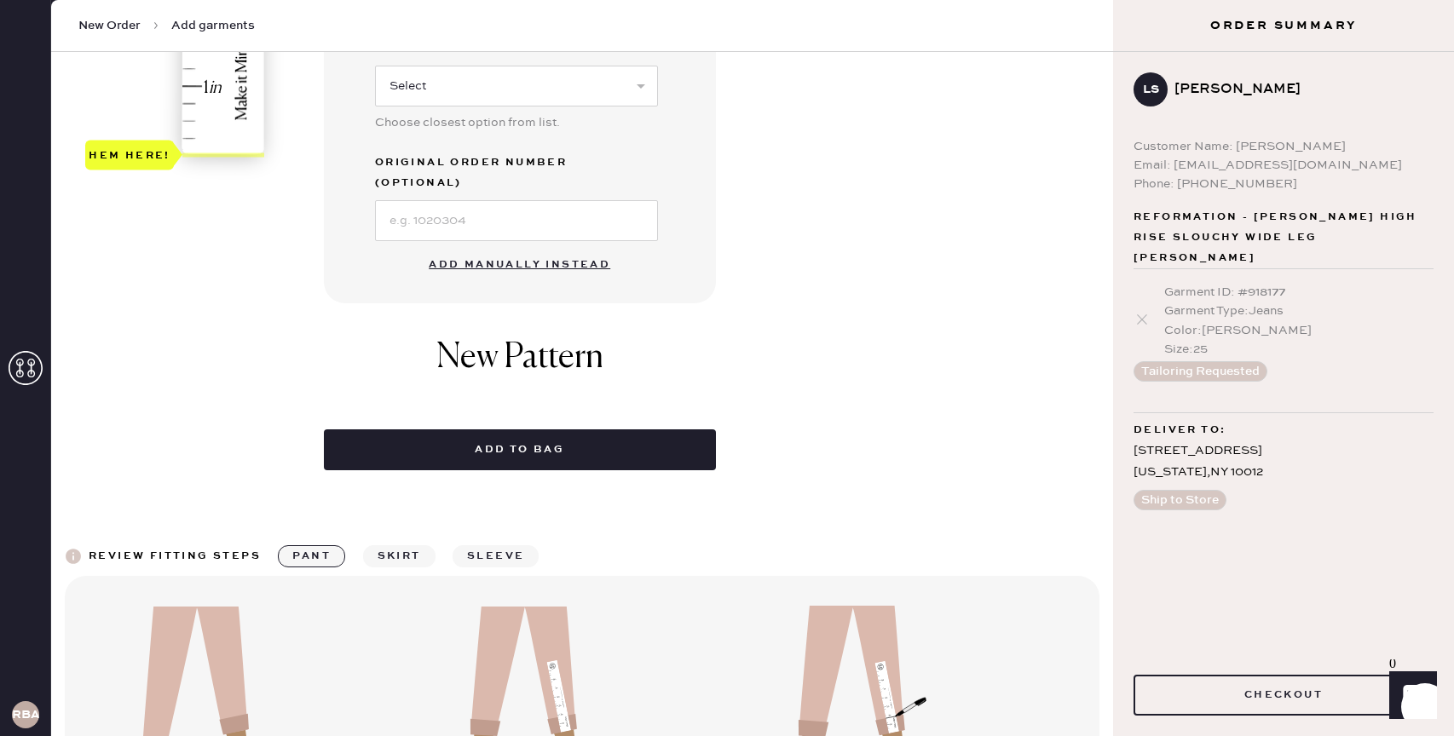
click at [521, 248] on button "Add manually instead" at bounding box center [519, 265] width 202 height 34
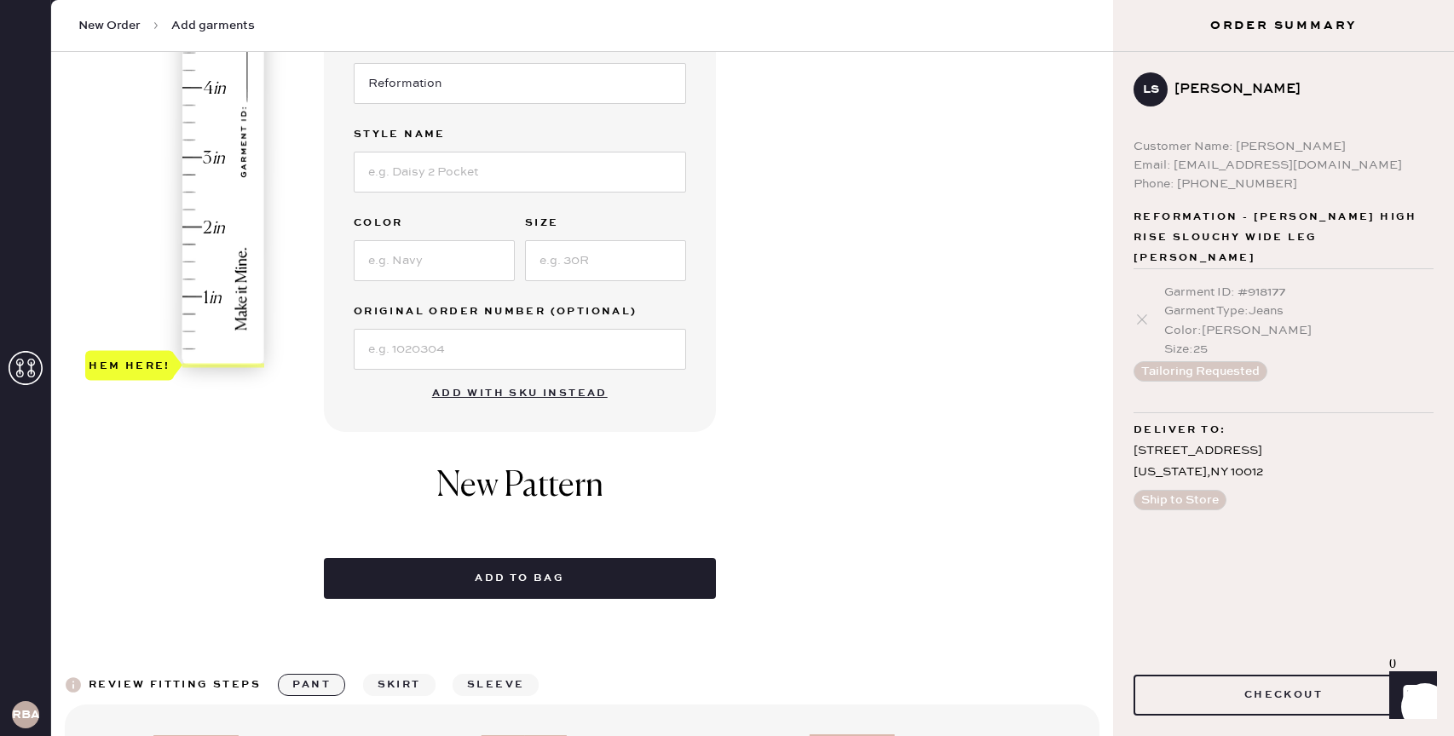
scroll to position [331, 0]
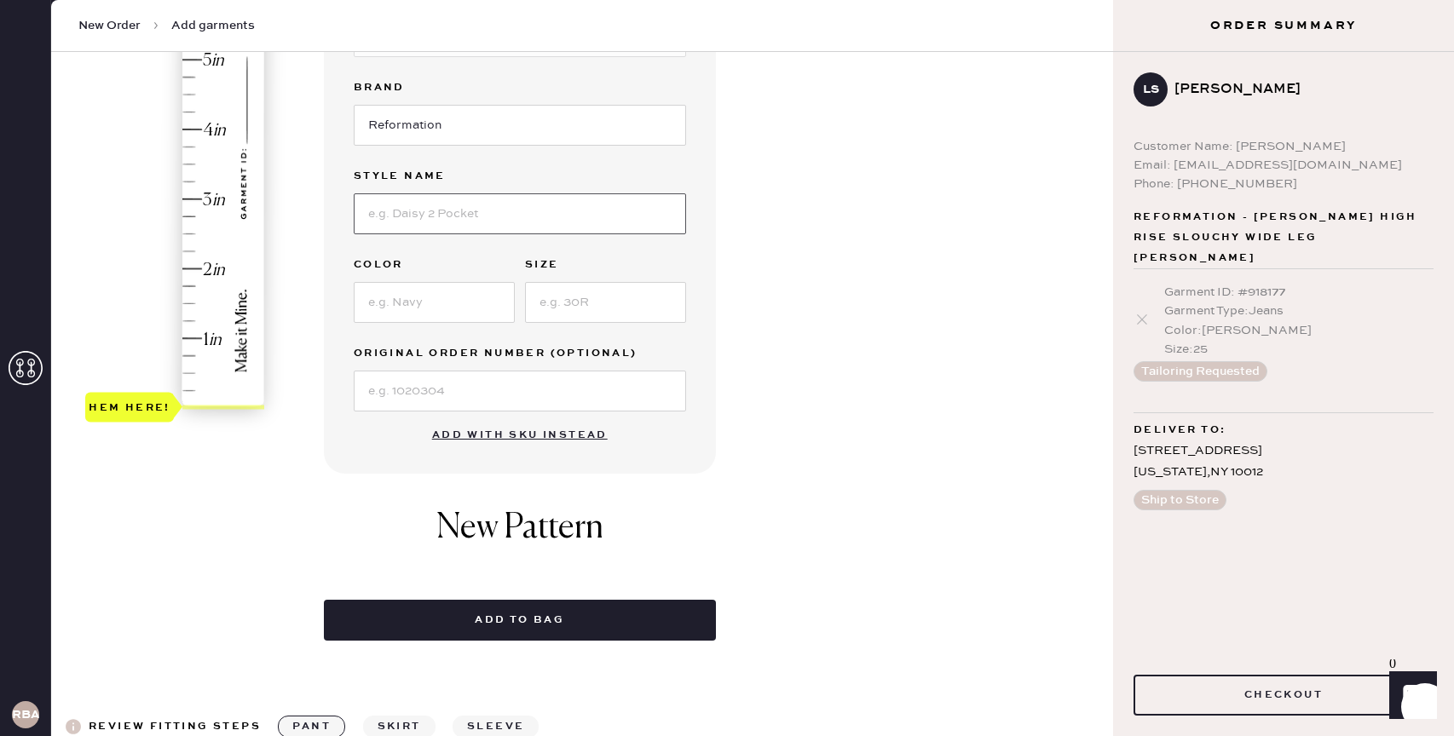
click at [413, 216] on input at bounding box center [520, 213] width 332 height 41
click at [1146, 311] on icon at bounding box center [1141, 319] width 17 height 17
click at [1139, 314] on use at bounding box center [1142, 319] width 10 height 10
click at [1143, 311] on icon at bounding box center [1141, 319] width 17 height 17
click at [1143, 314] on use at bounding box center [1142, 319] width 10 height 10
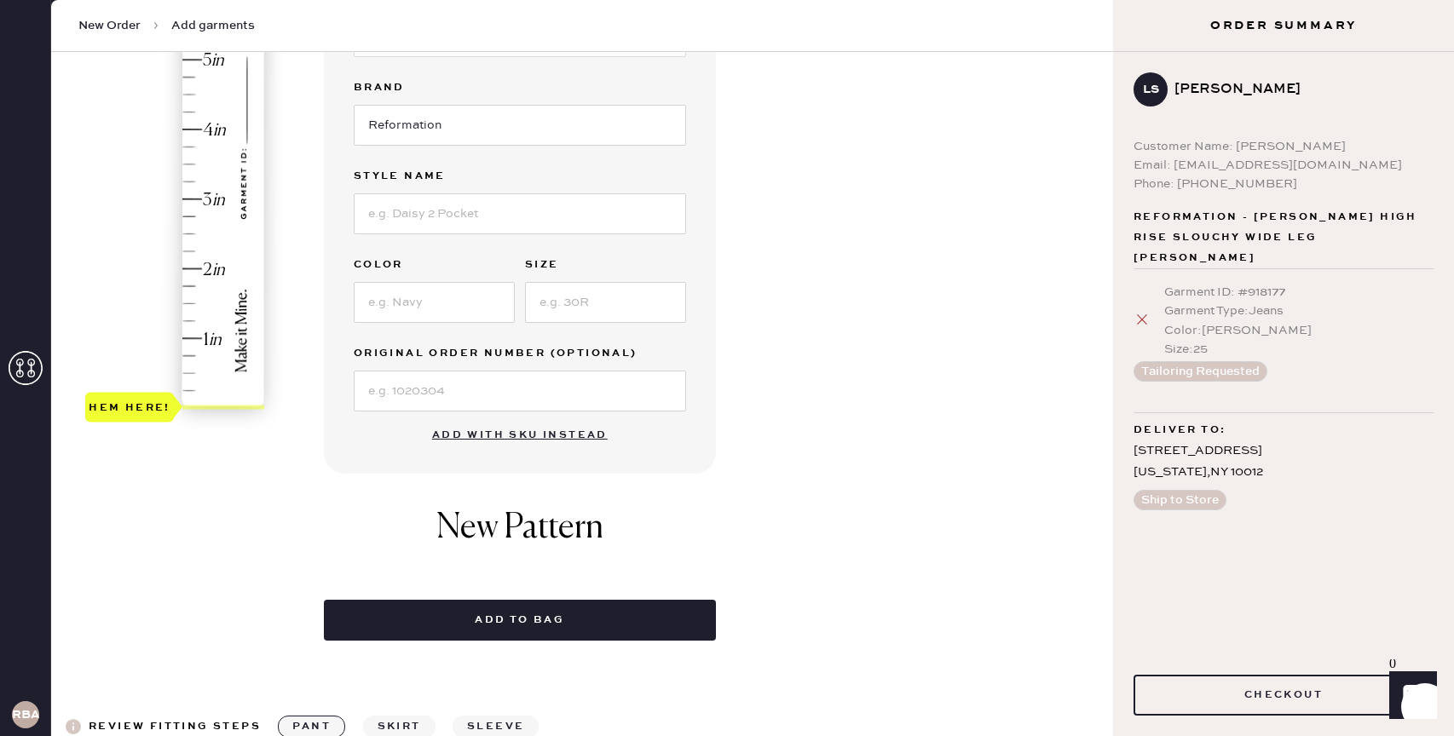
click at [1143, 314] on use at bounding box center [1142, 319] width 10 height 10
click at [1142, 311] on icon at bounding box center [1141, 319] width 17 height 17
click at [1142, 314] on use at bounding box center [1142, 319] width 10 height 10
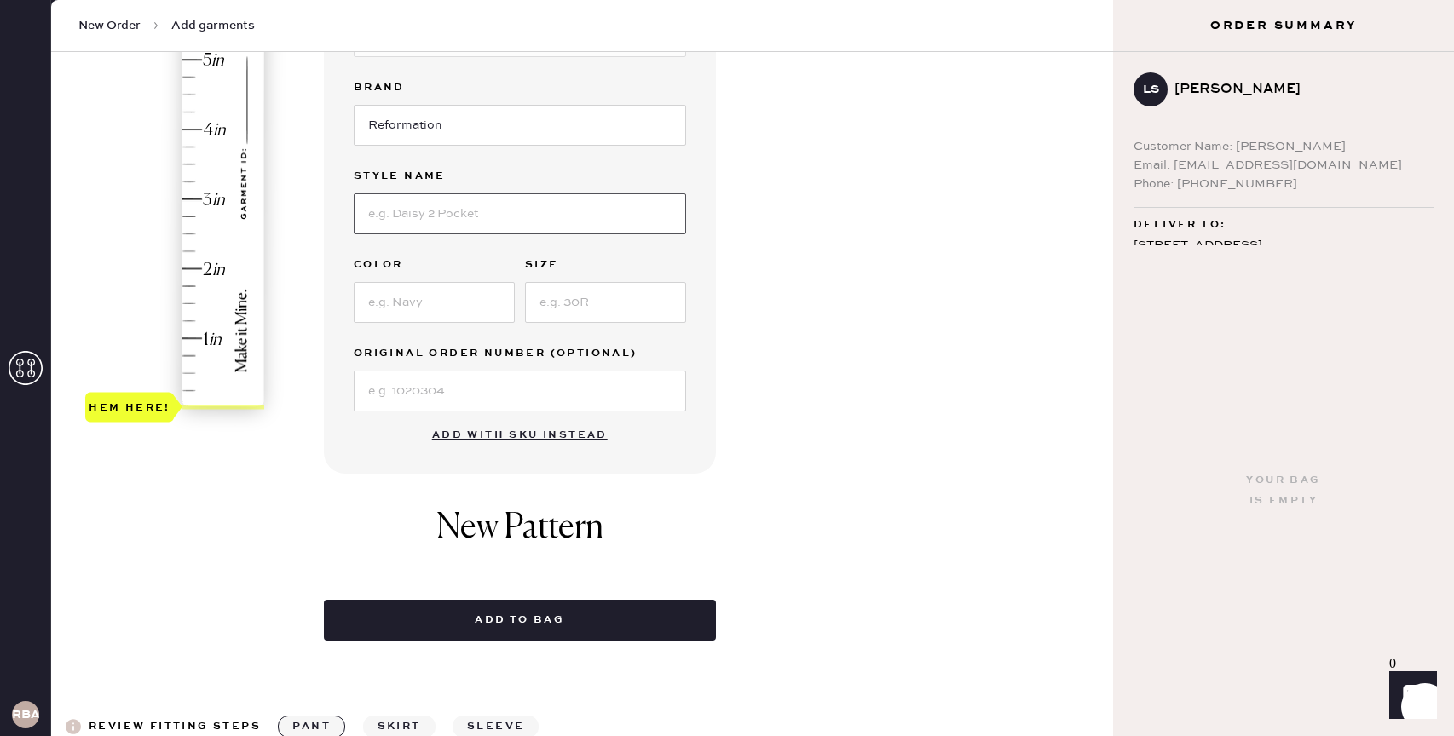
click at [498, 206] on input at bounding box center [520, 213] width 332 height 41
type input "[PERSON_NAME] High Rise Studded Slouchy Wide Leg"
click at [451, 303] on input at bounding box center [434, 302] width 161 height 41
type input "[PERSON_NAME]"
type input "25"
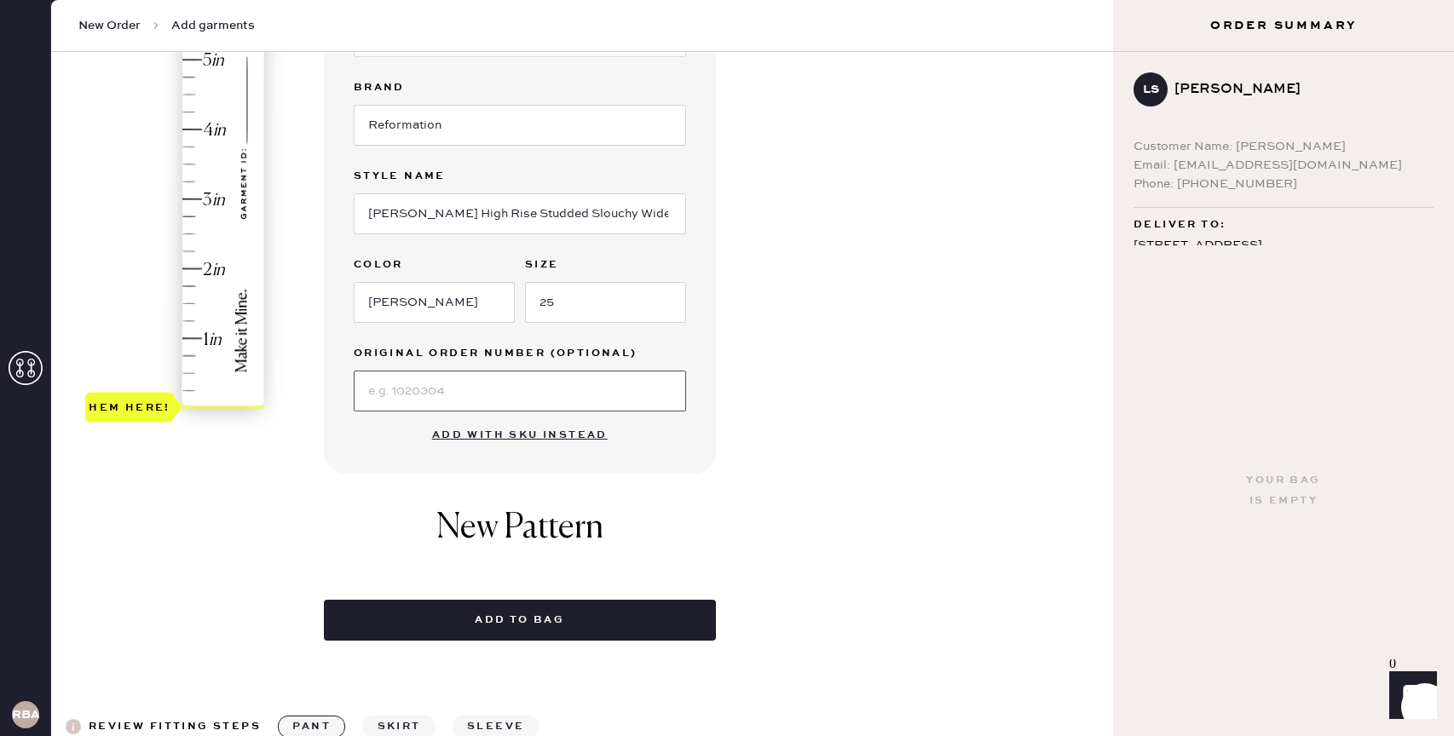
click at [437, 381] on input at bounding box center [520, 391] width 332 height 41
click at [341, 543] on div "New Pattern" at bounding box center [520, 537] width 392 height 92
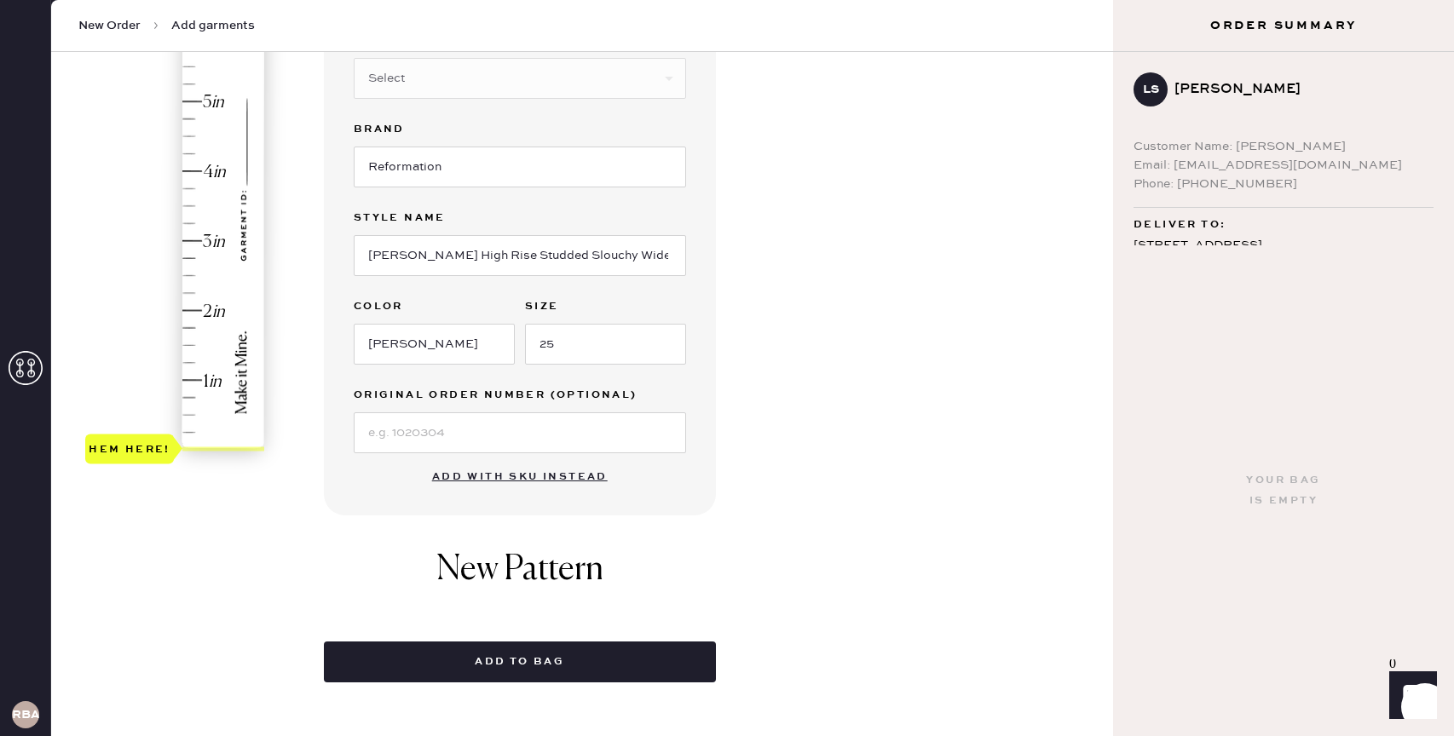
scroll to position [269, 0]
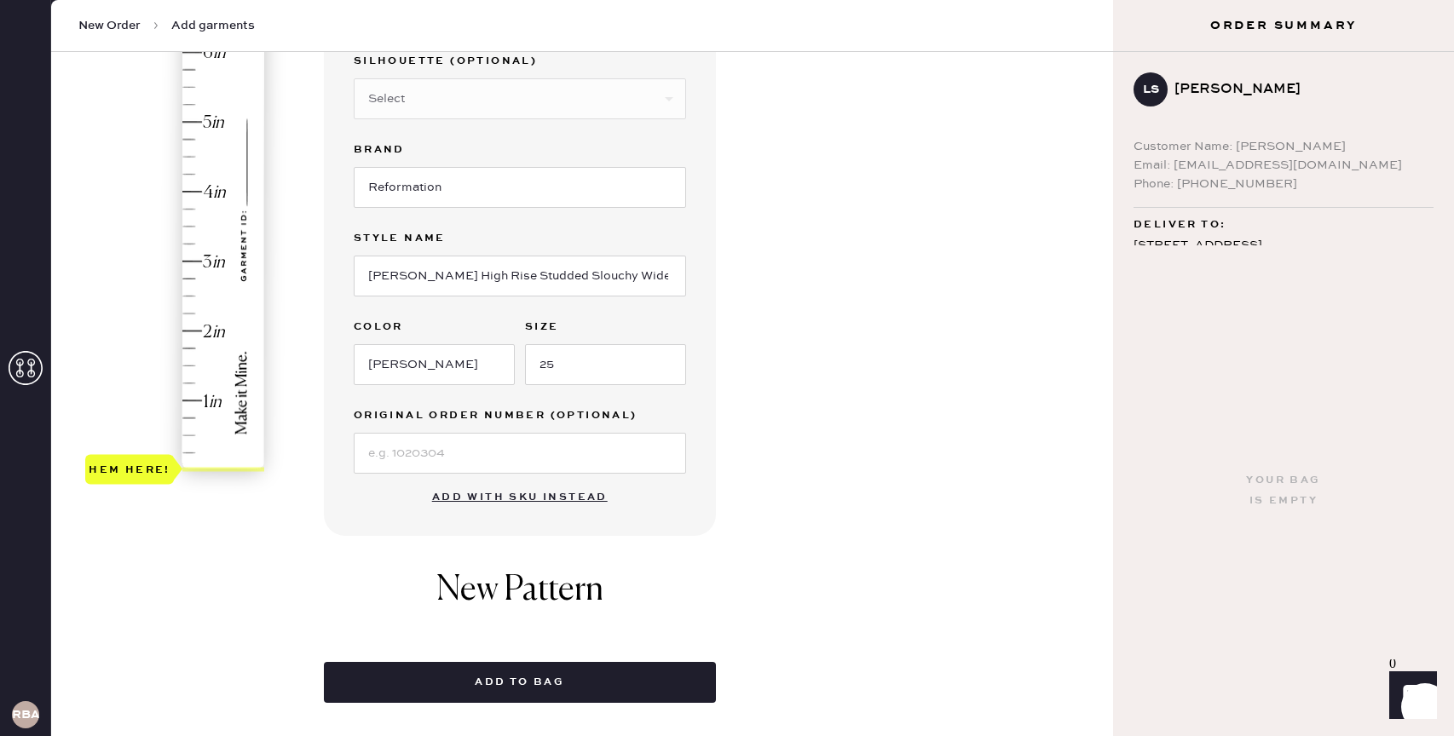
click at [187, 437] on div "Hem here!" at bounding box center [175, 226] width 181 height 503
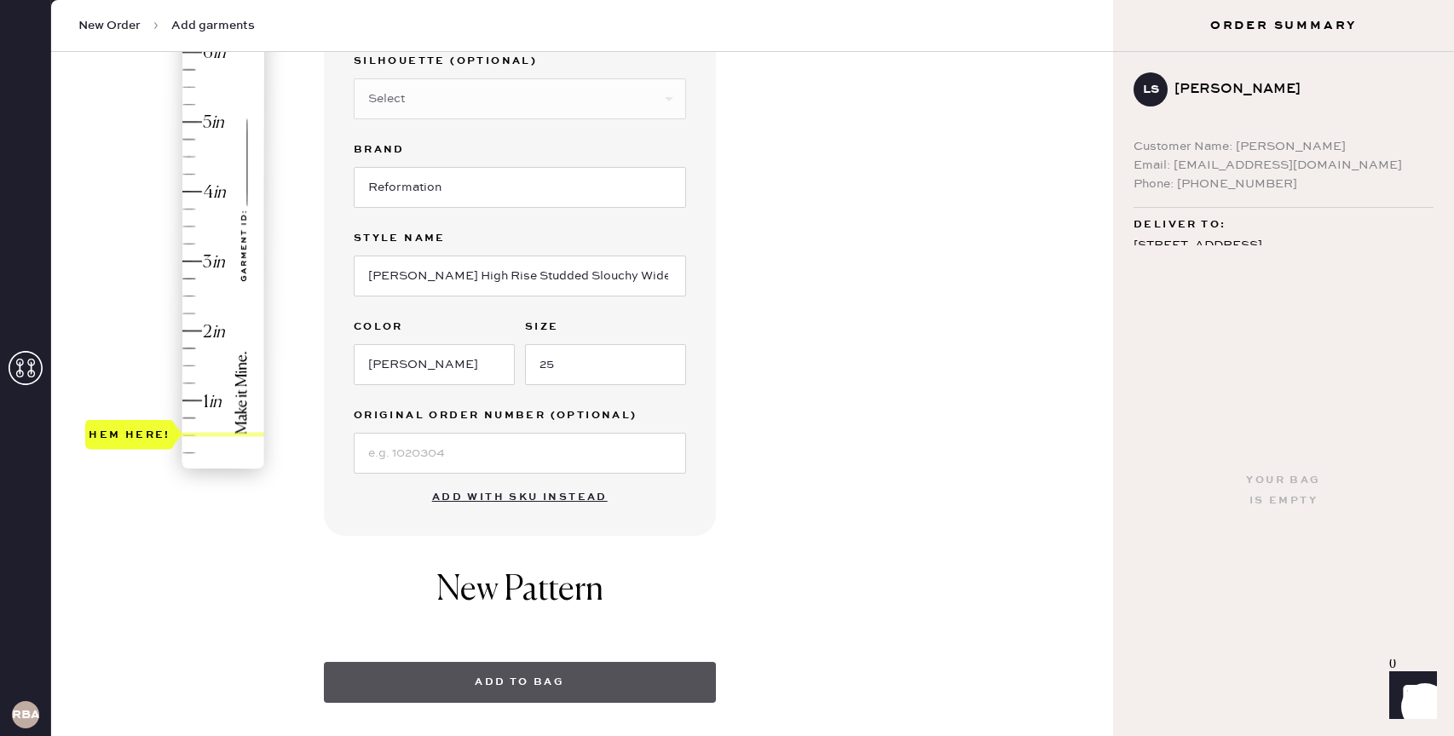
click at [533, 685] on button "Add to bag" at bounding box center [520, 682] width 392 height 41
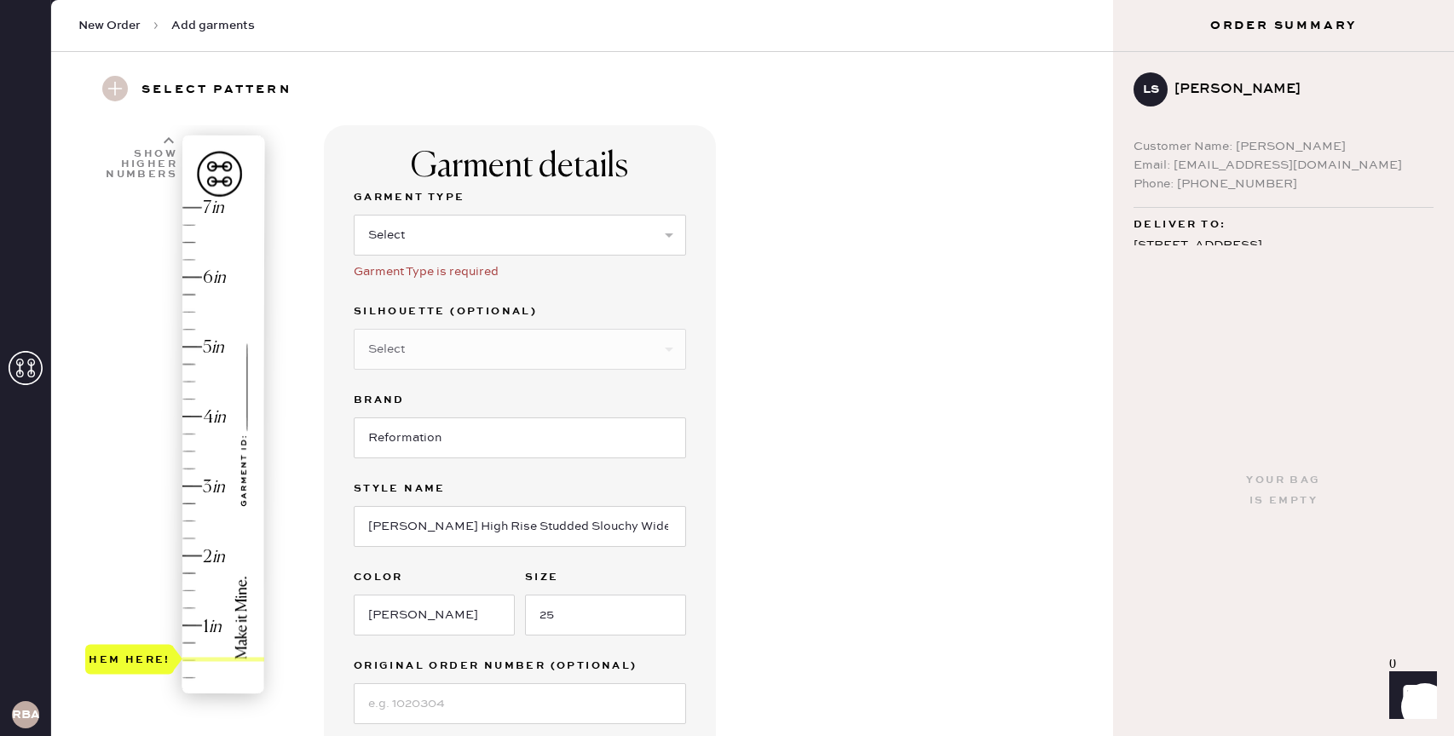
scroll to position [43, 0]
click at [485, 256] on div "Garment Type Select Basic Skirt Jeans Leggings Pants Shorts Basic Sleeved Dress…" at bounding box center [520, 245] width 332 height 114
click at [491, 231] on select "Select Basic Skirt Jeans Leggings Pants Shorts Basic Sleeved Dress Basic Sleeve…" at bounding box center [520, 236] width 332 height 41
select select "2"
click at [354, 216] on select "Select Basic Skirt Jeans Leggings Pants Shorts Basic Sleeved Dress Basic Sleeve…" at bounding box center [520, 236] width 332 height 41
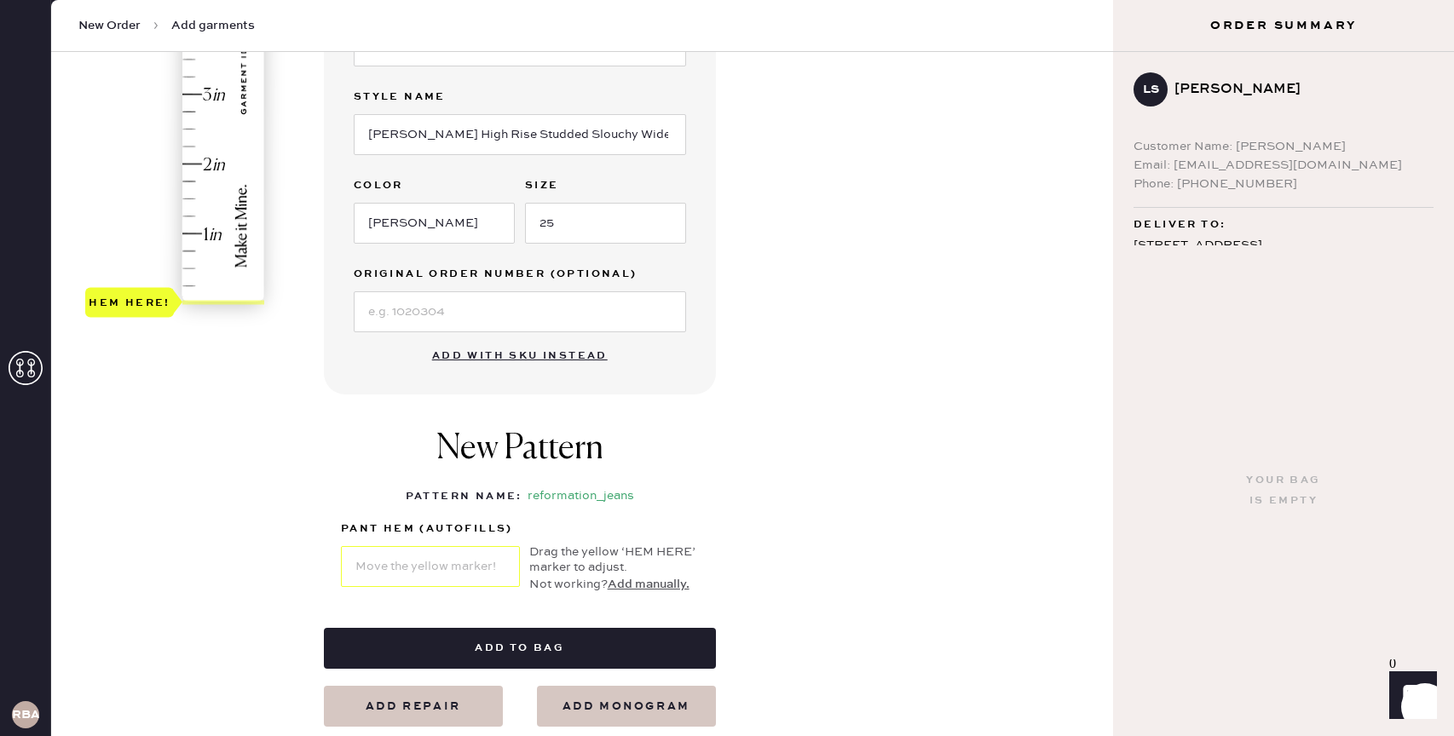
scroll to position [442, 0]
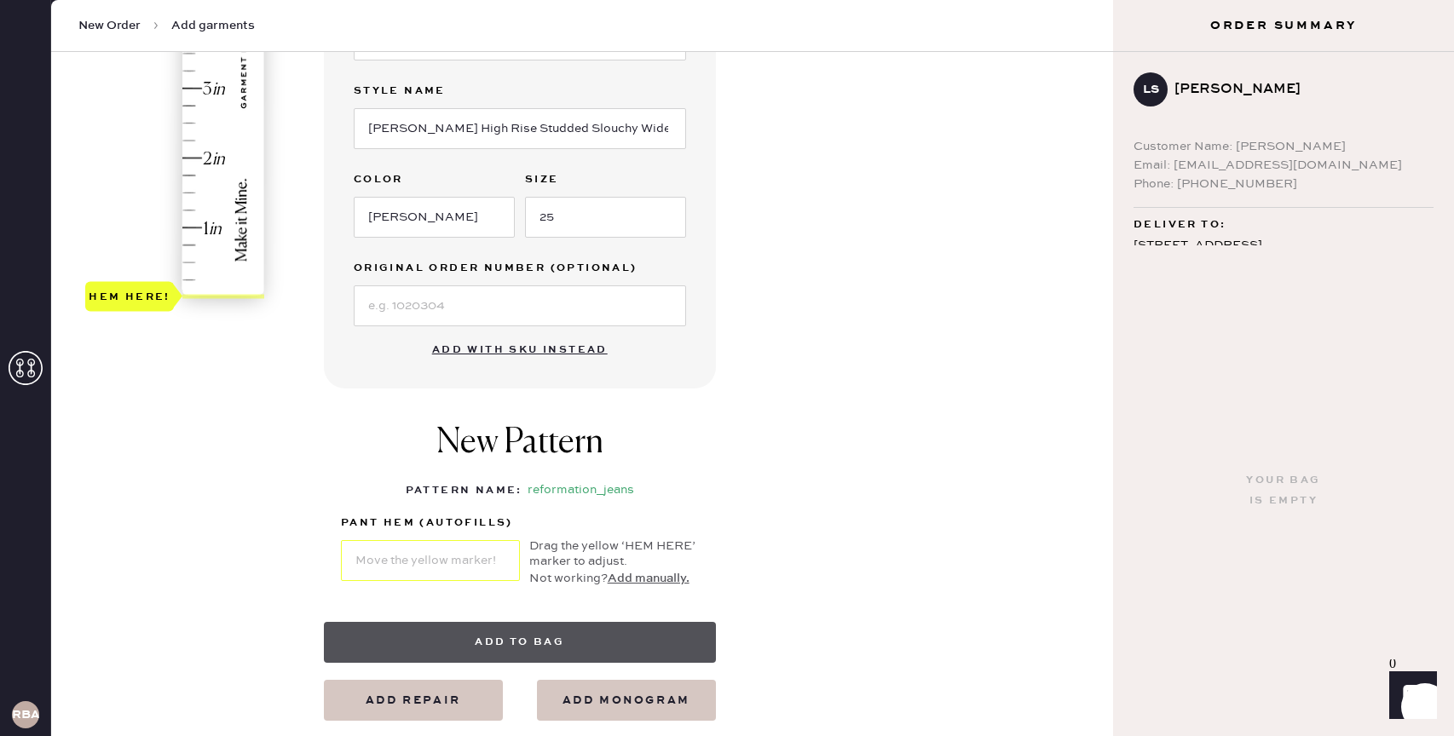
click at [473, 632] on button "Add to bag" at bounding box center [520, 642] width 392 height 41
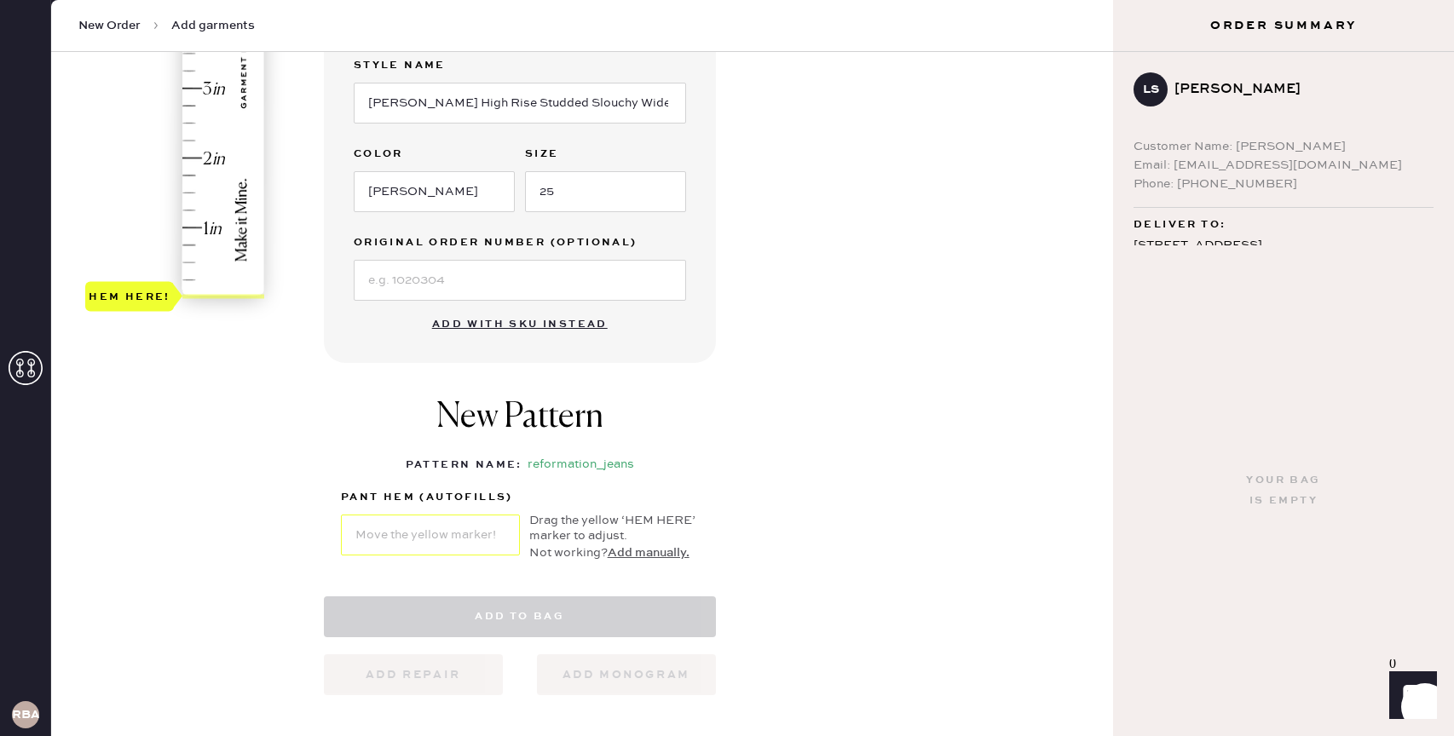
select select "2"
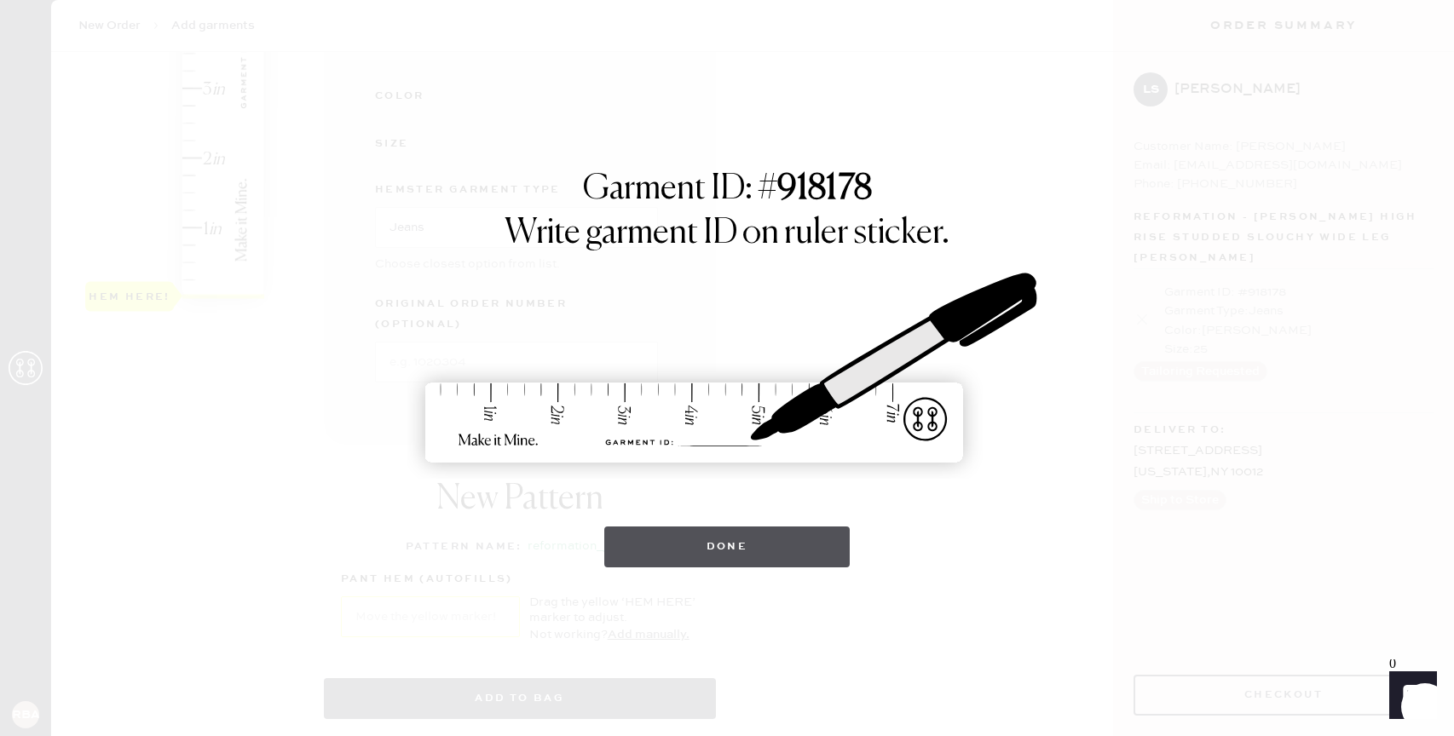
click at [713, 538] on button "Done" at bounding box center [727, 547] width 246 height 41
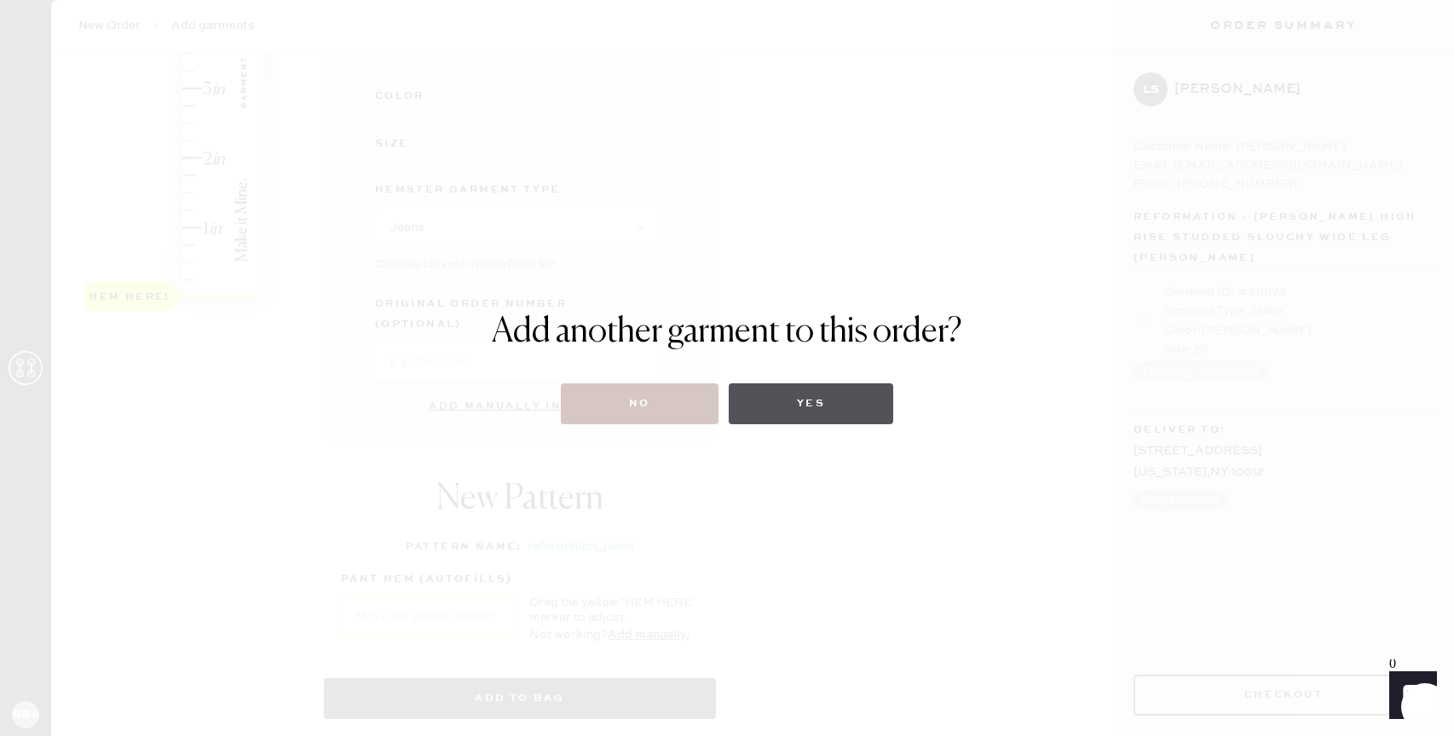
click at [764, 411] on button "Yes" at bounding box center [811, 403] width 164 height 41
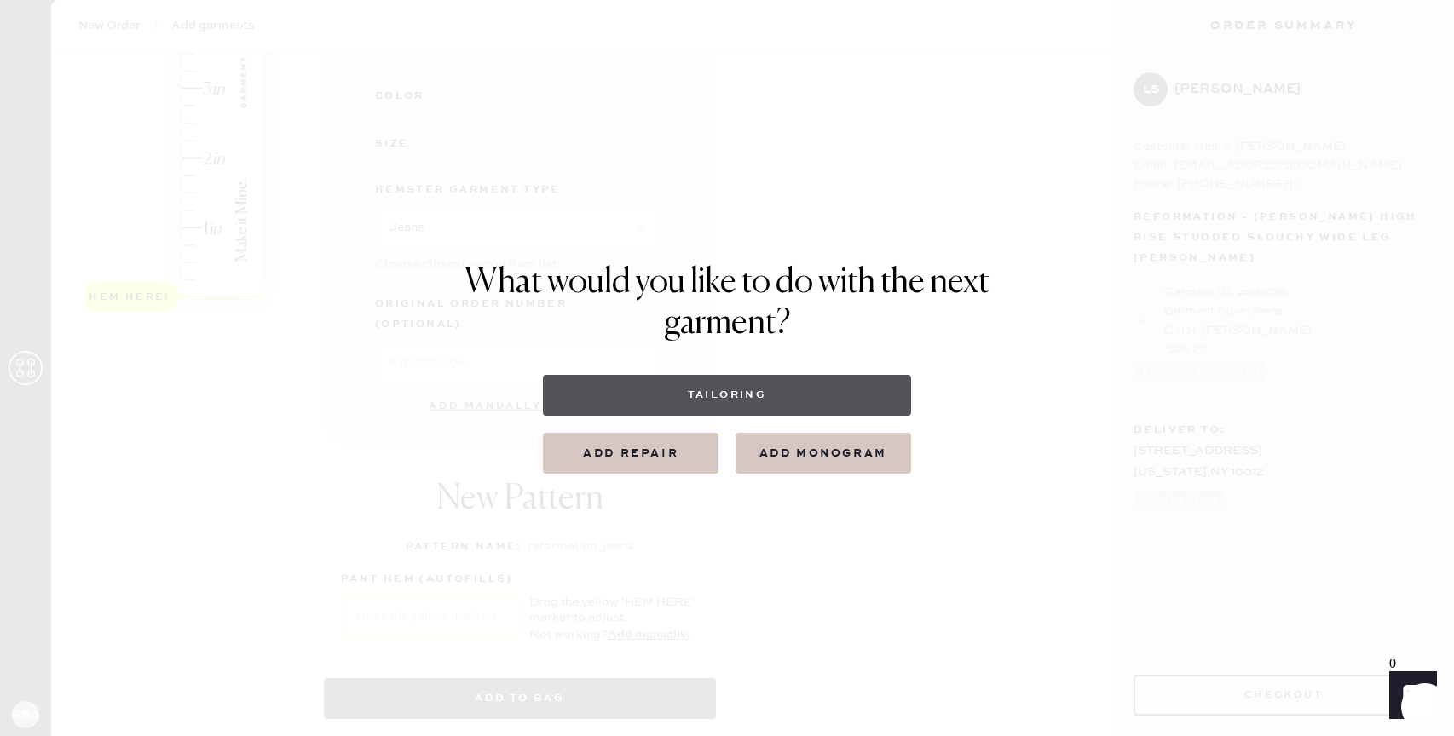
click at [753, 406] on button "Tailoring" at bounding box center [726, 395] width 367 height 41
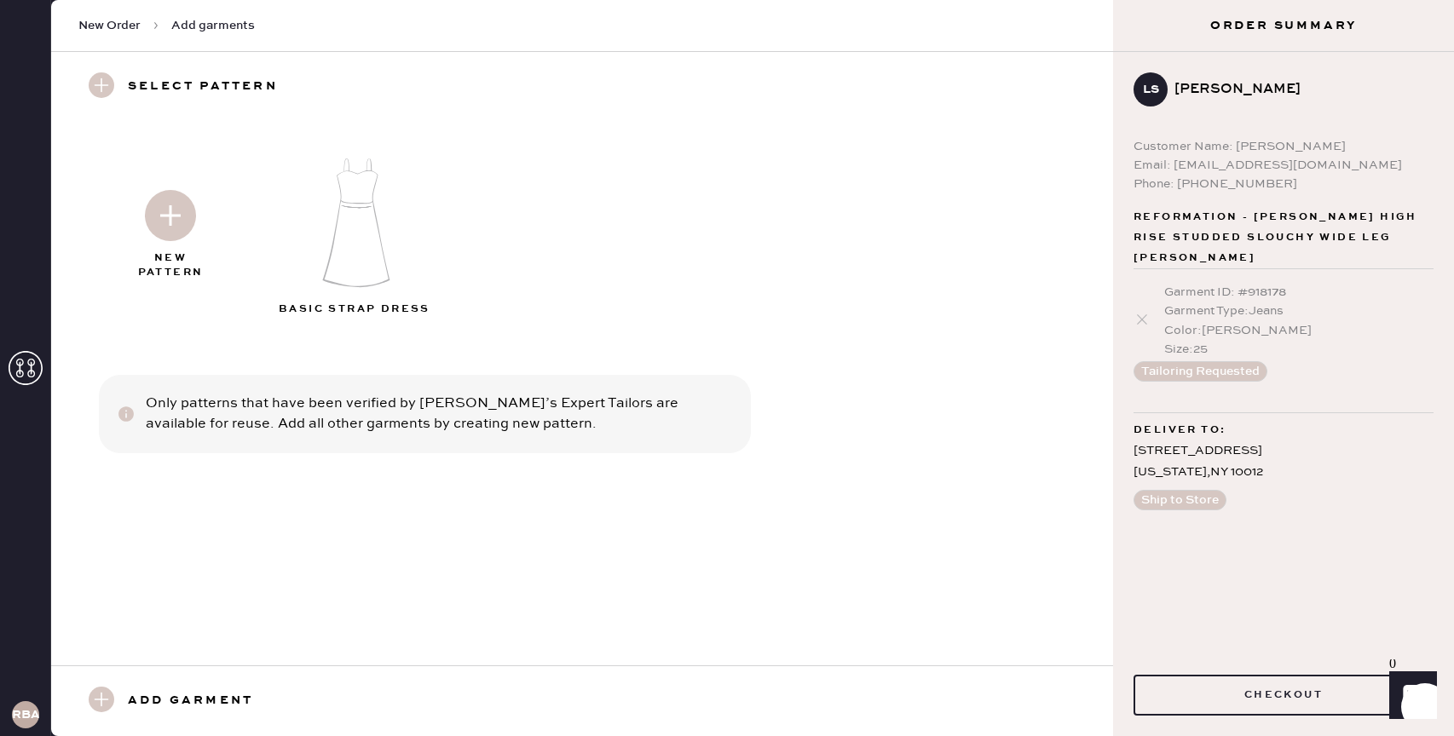
click at [189, 225] on img at bounding box center [170, 215] width 51 height 51
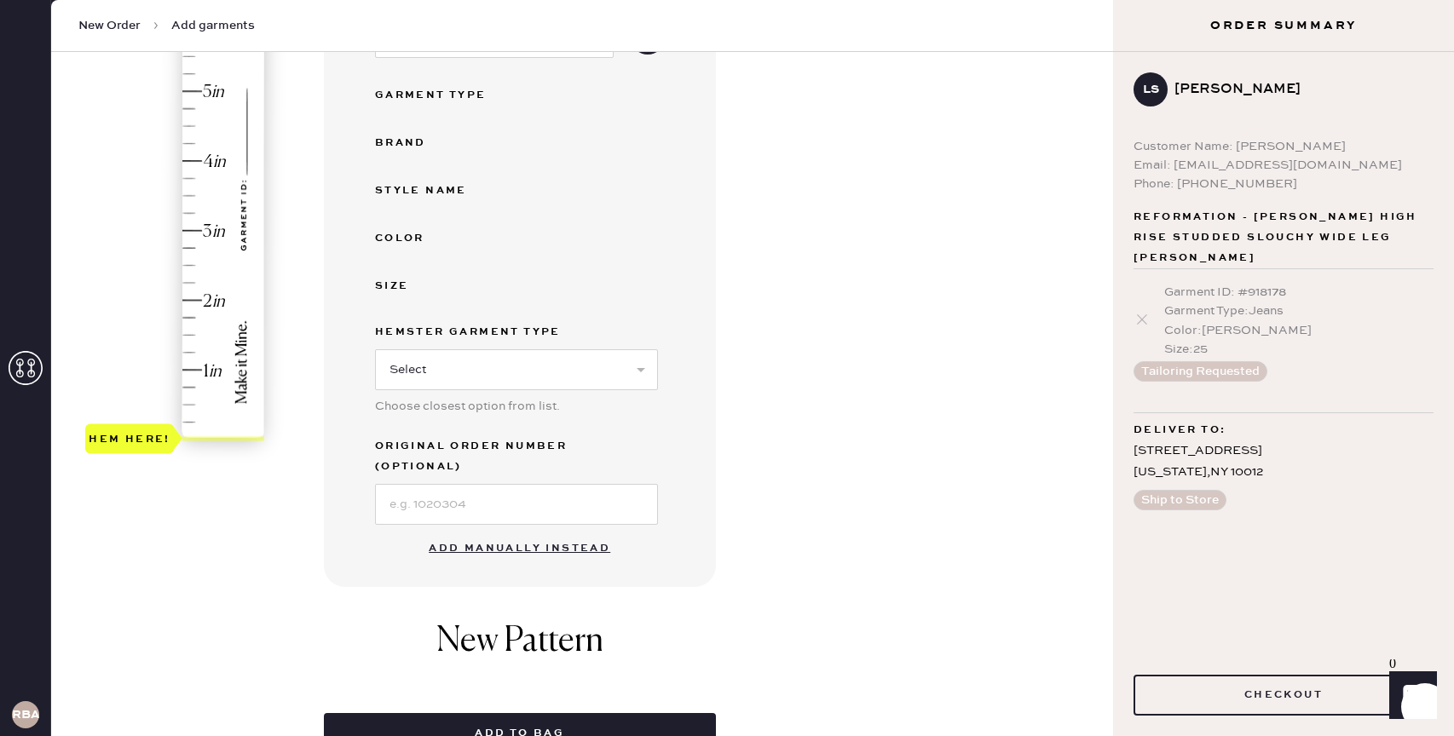
scroll to position [320, 0]
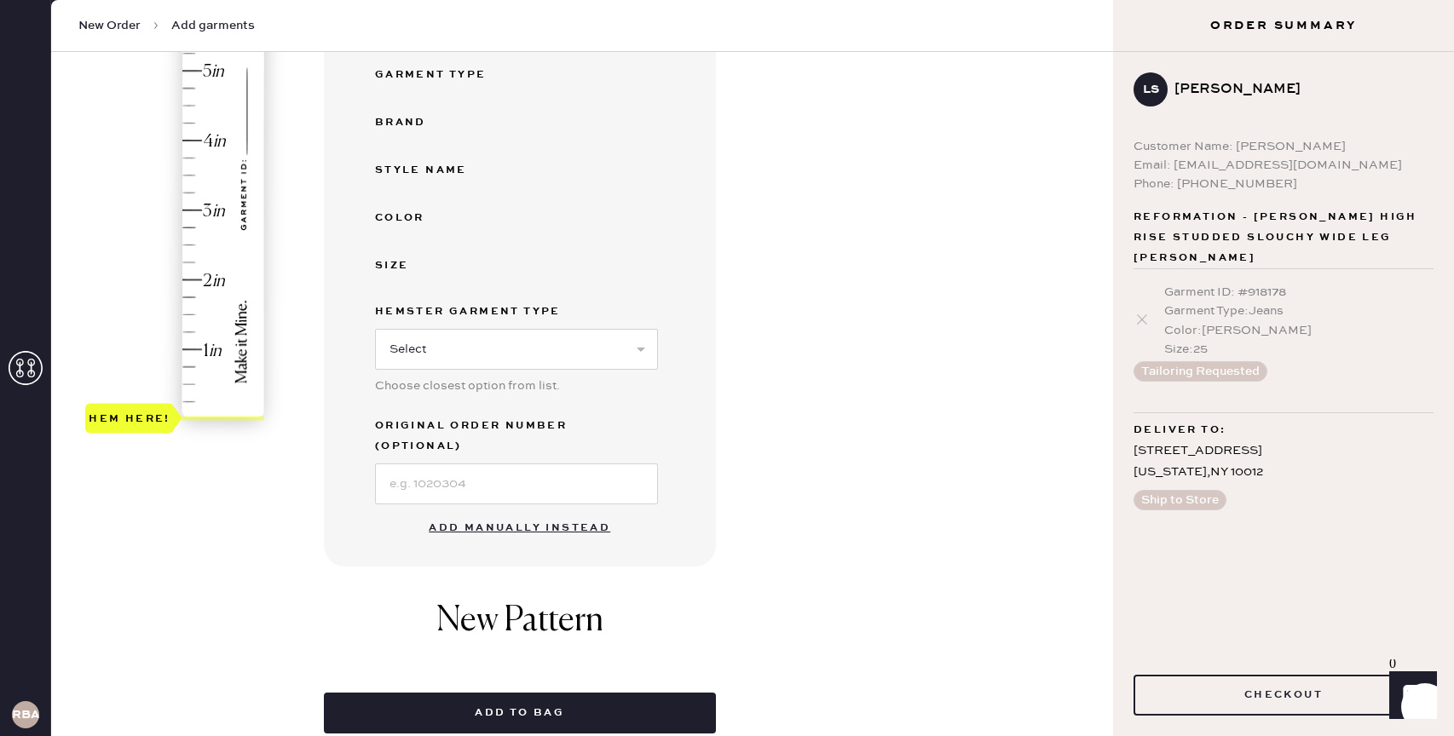
click at [501, 511] on button "Add manually instead" at bounding box center [519, 528] width 202 height 34
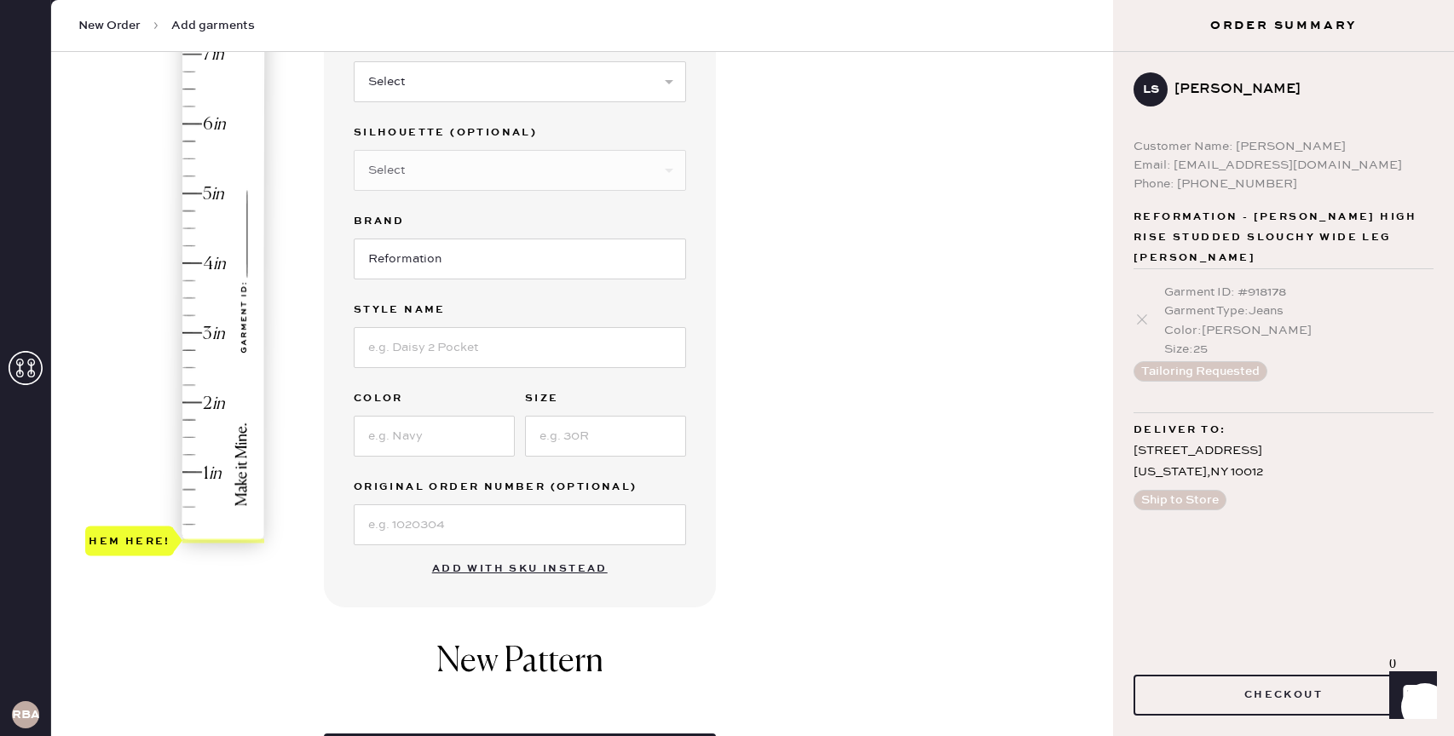
scroll to position [108, 0]
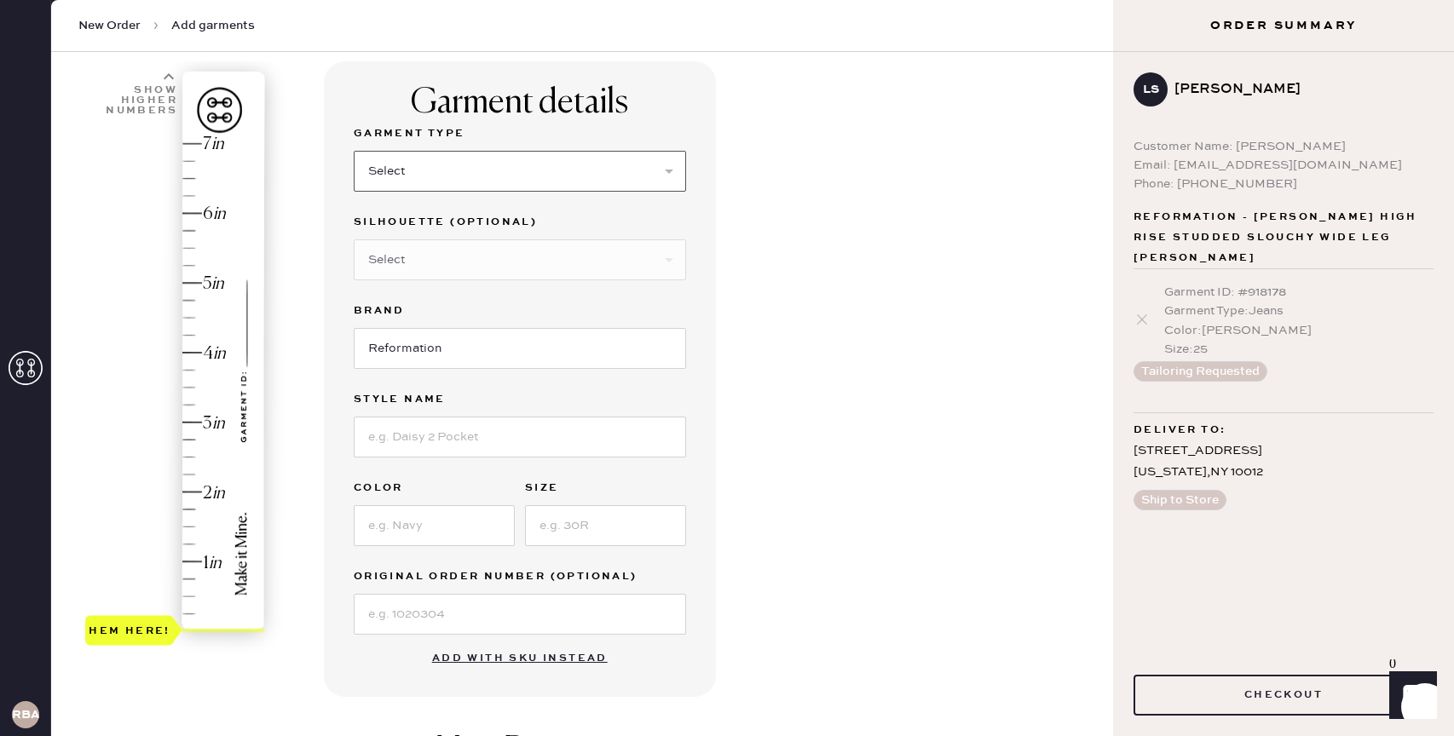
click at [441, 158] on select "Select Basic Skirt Jeans Leggings Pants Shorts Basic Sleeved Dress Basic Sleeve…" at bounding box center [520, 171] width 332 height 41
select select "2"
click at [354, 151] on select "Select Basic Skirt Jeans Leggings Pants Shorts Basic Sleeved Dress Basic Sleeve…" at bounding box center [520, 171] width 332 height 41
click at [421, 428] on input at bounding box center [520, 437] width 332 height 41
type input "[PERSON_NAME] Rise Slouchy Wide Leg"
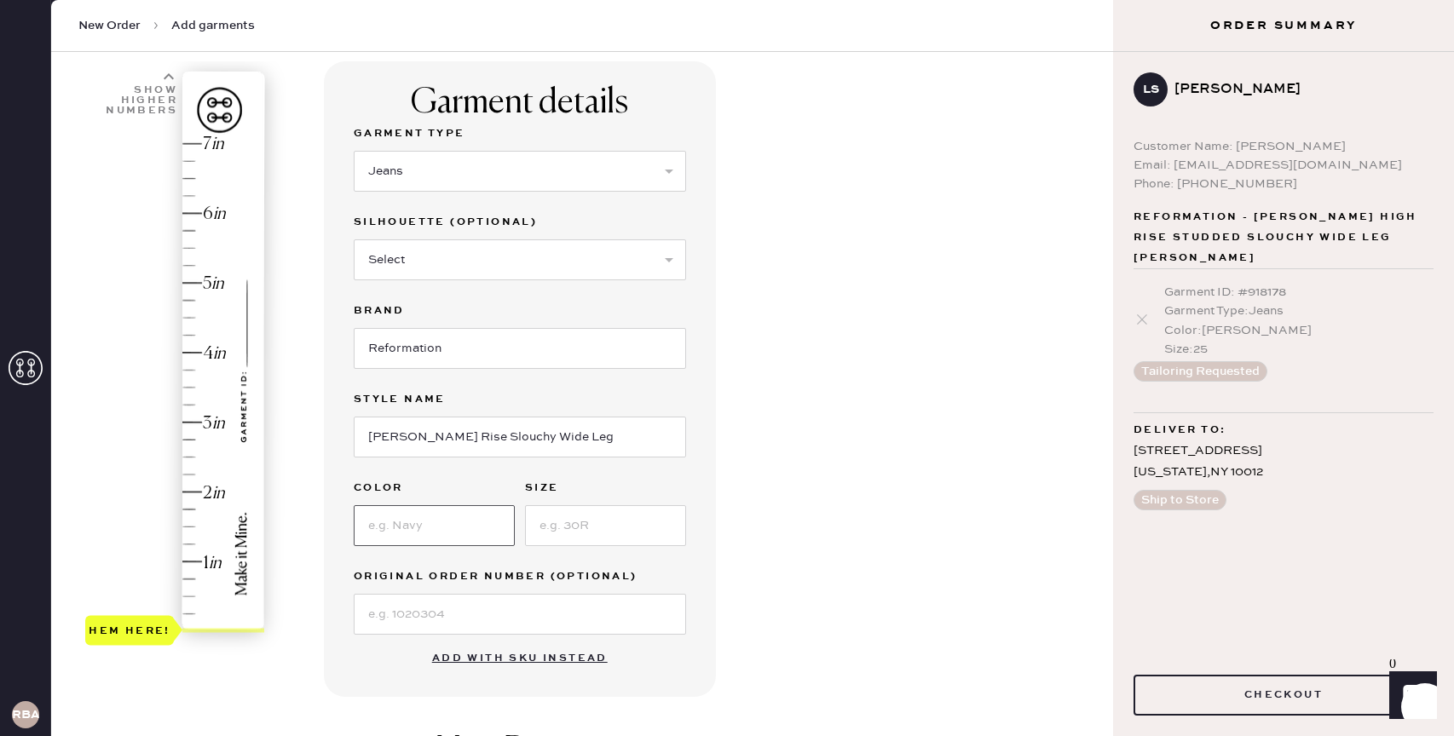
click at [456, 514] on input at bounding box center [434, 525] width 161 height 41
type input "Ondine"
type input "25"
type input "0.5"
click at [187, 597] on div "Hem here!" at bounding box center [175, 387] width 181 height 503
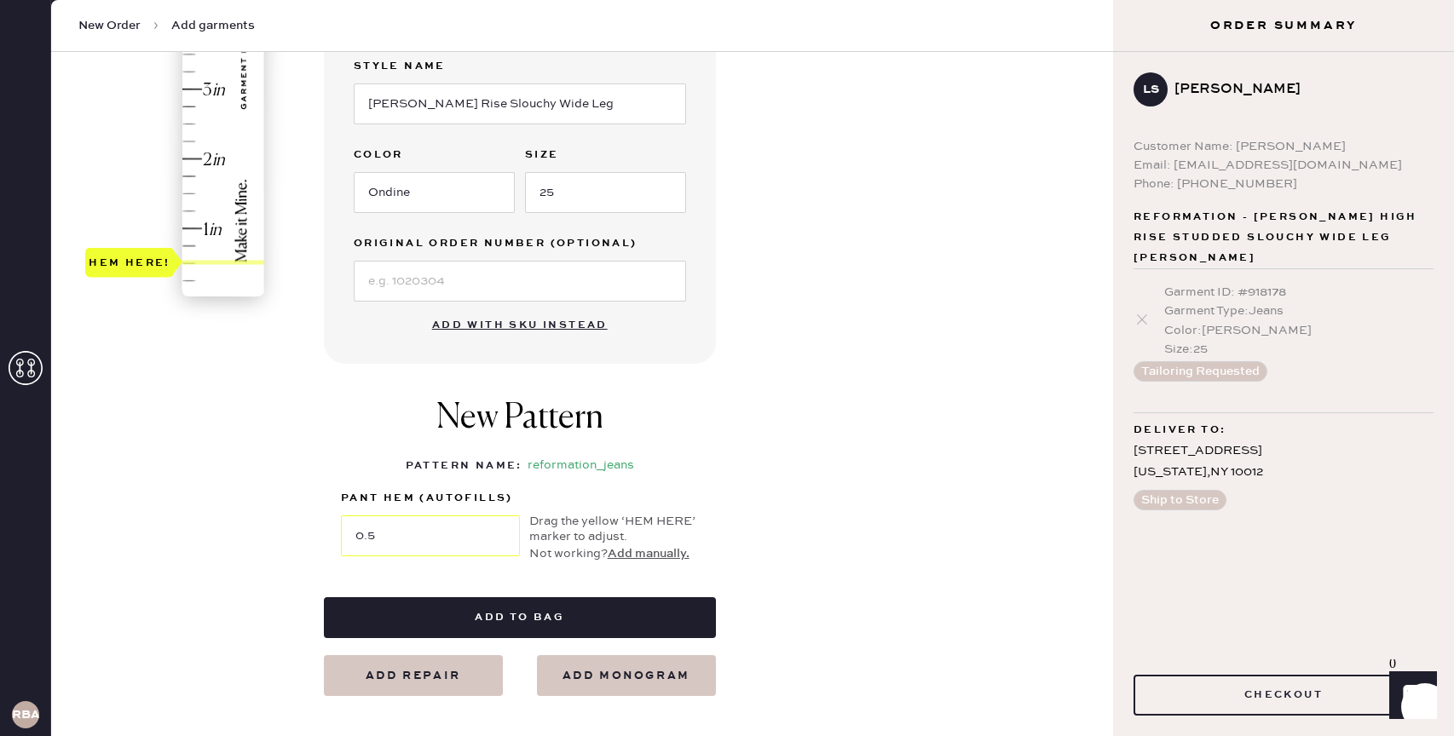
scroll to position [498, 0]
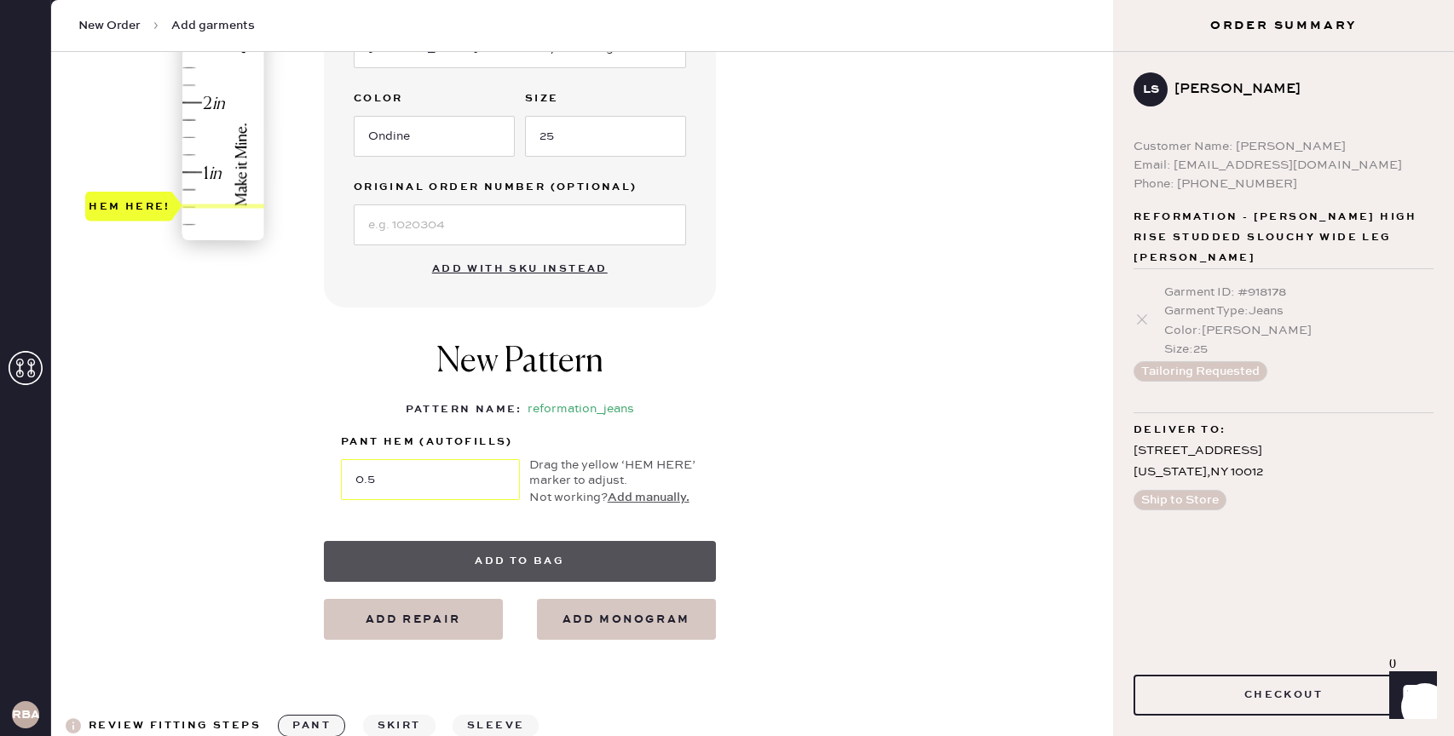
click at [496, 559] on button "Add to bag" at bounding box center [520, 561] width 392 height 41
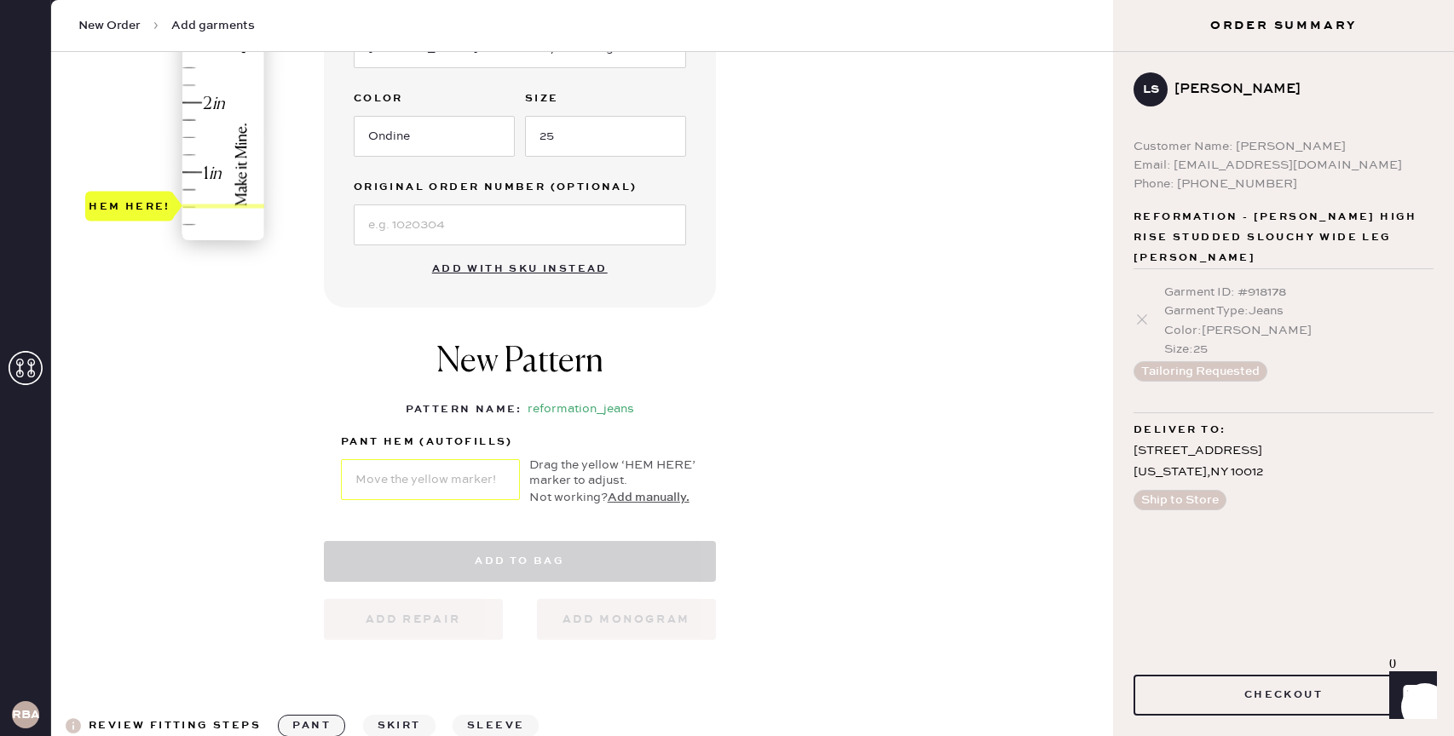
select select "2"
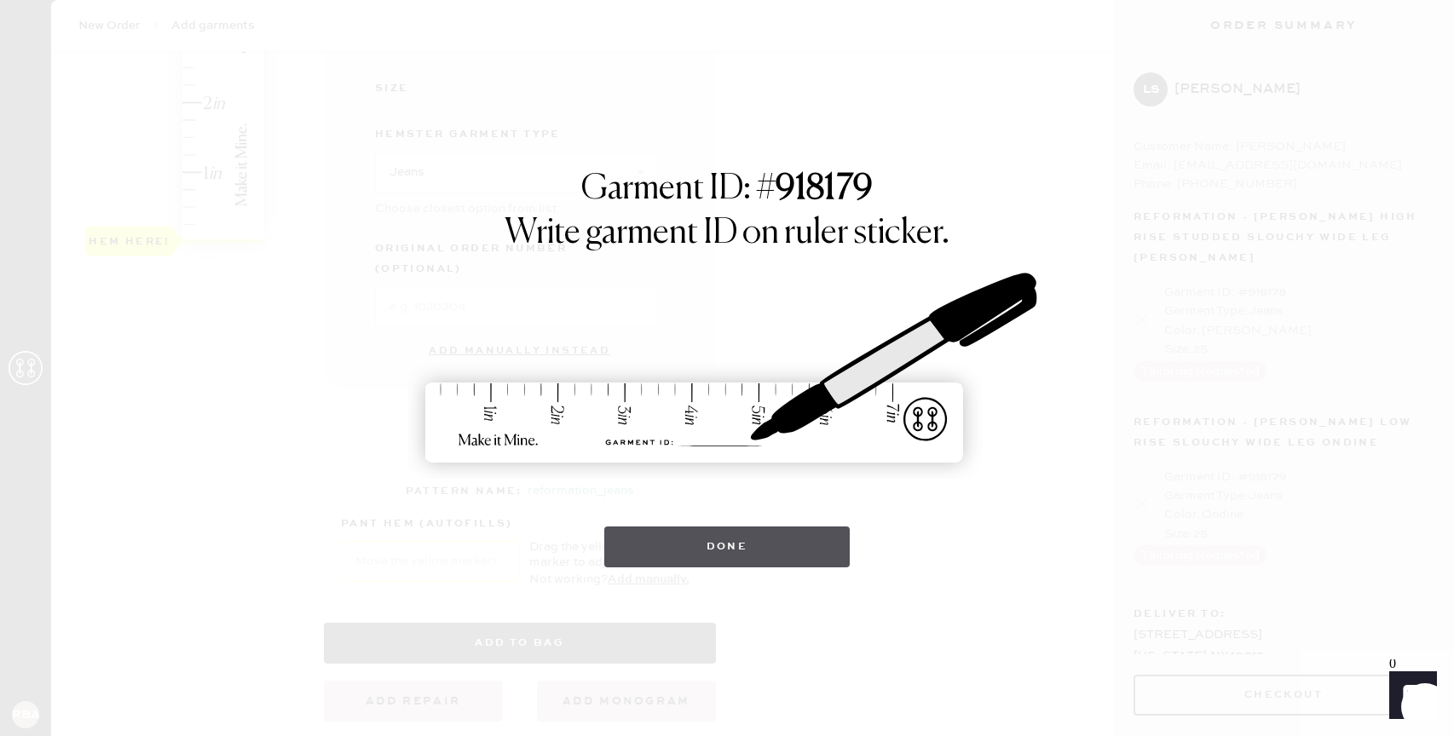
click at [672, 551] on button "Done" at bounding box center [727, 547] width 246 height 41
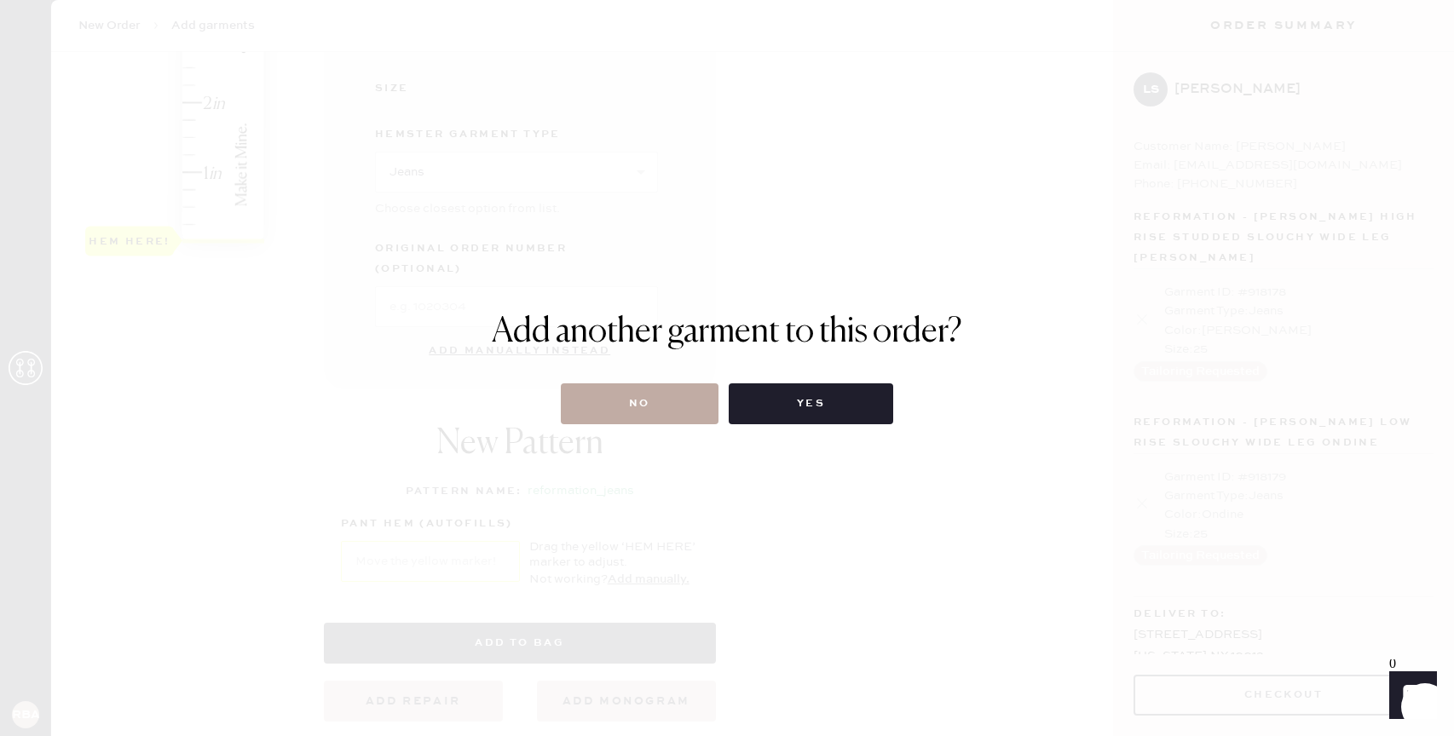
click at [700, 393] on button "No" at bounding box center [640, 403] width 158 height 41
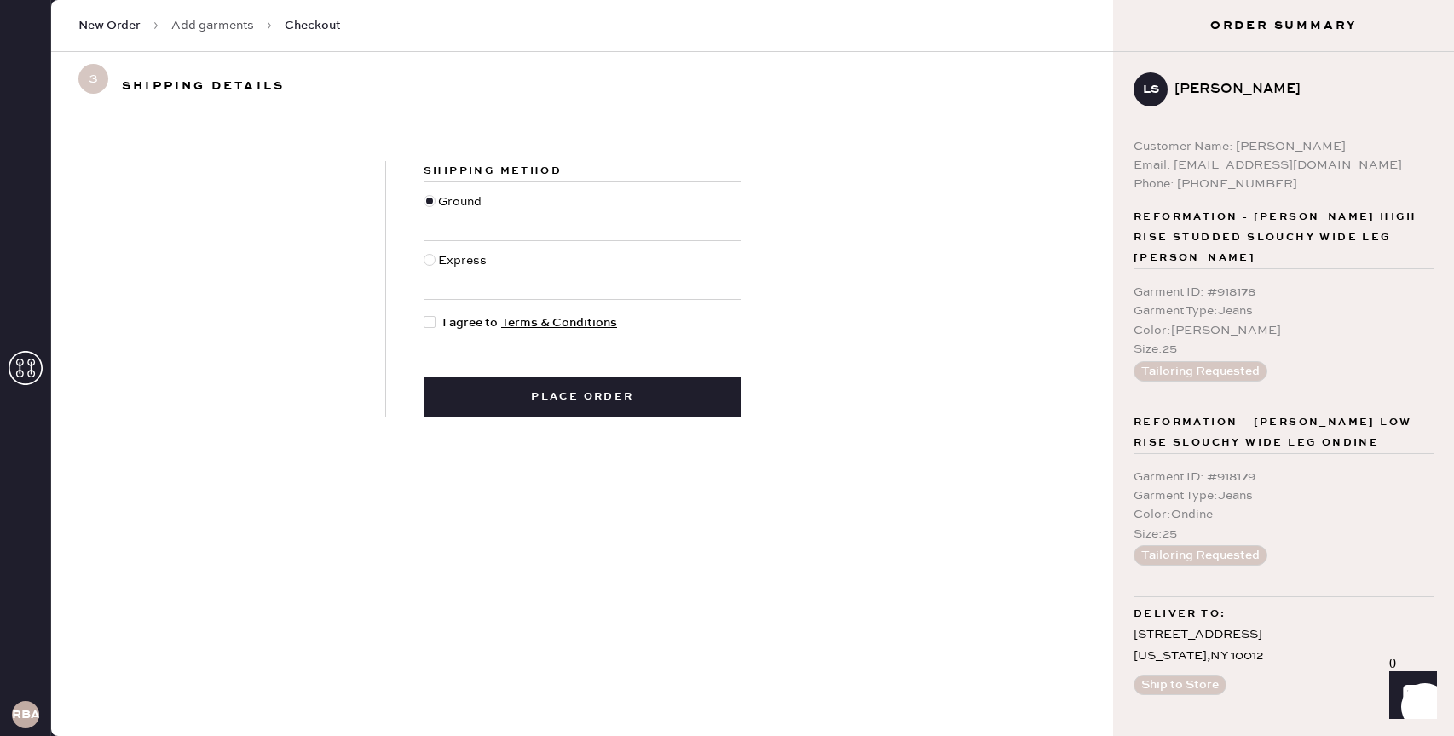
click at [435, 324] on div at bounding box center [432, 323] width 19 height 19
click at [424, 314] on input "I agree to Terms & Conditions" at bounding box center [423, 314] width 1 height 1
checkbox input "true"
click at [551, 398] on button "Place order" at bounding box center [582, 397] width 318 height 41
